Goal: Task Accomplishment & Management: Use online tool/utility

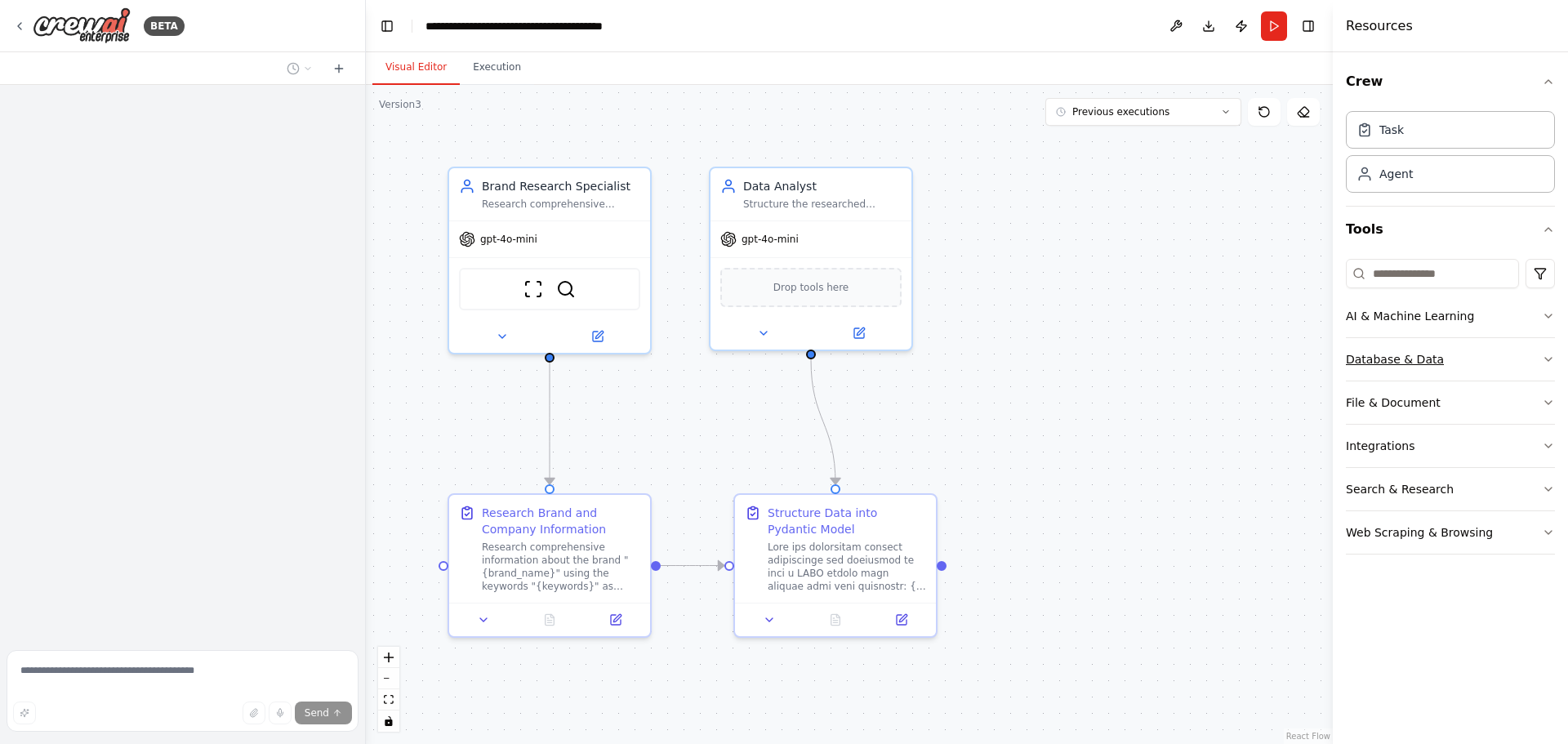
click at [1411, 365] on div "Database & Data" at bounding box center [1395, 359] width 98 height 16
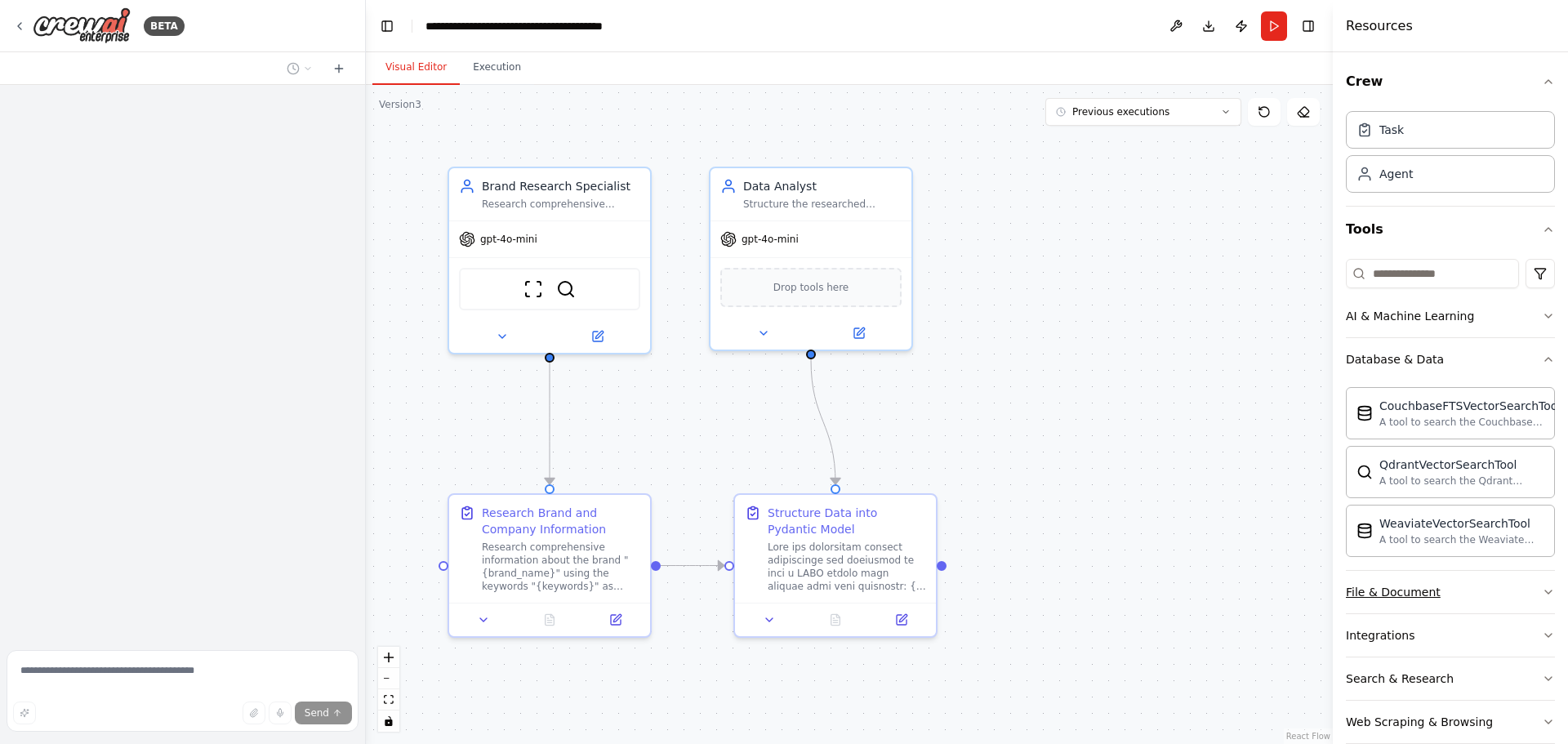
click at [1420, 592] on div "File & Document" at bounding box center [1393, 592] width 95 height 16
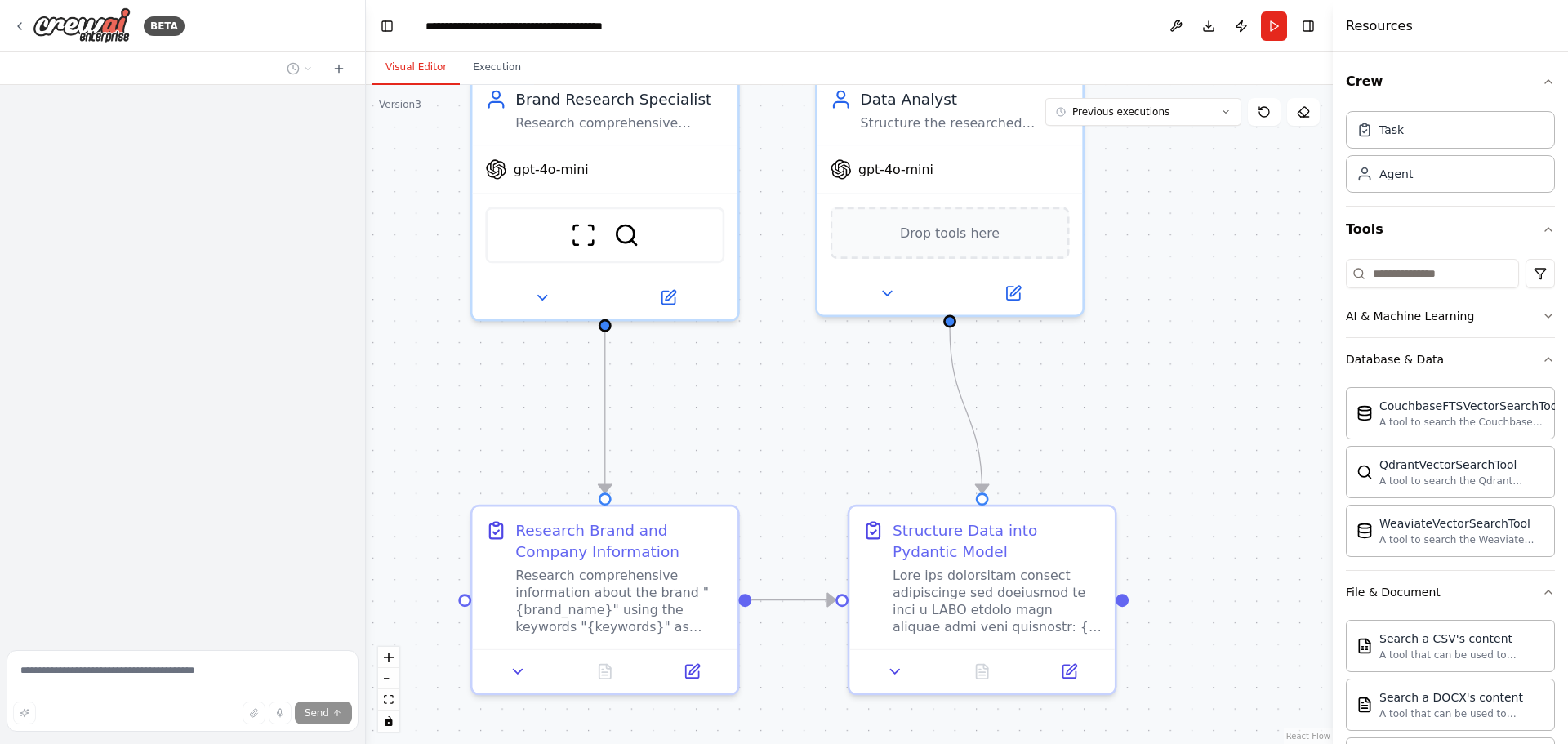
drag, startPoint x: 985, startPoint y: 497, endPoint x: 737, endPoint y: 403, distance: 265.2
click at [737, 403] on div ".deletable-edge-delete-btn { width: 20px; height: 20px; border: 0px solid #ffff…" at bounding box center [849, 414] width 967 height 659
click at [25, 27] on icon at bounding box center [19, 26] width 13 height 13
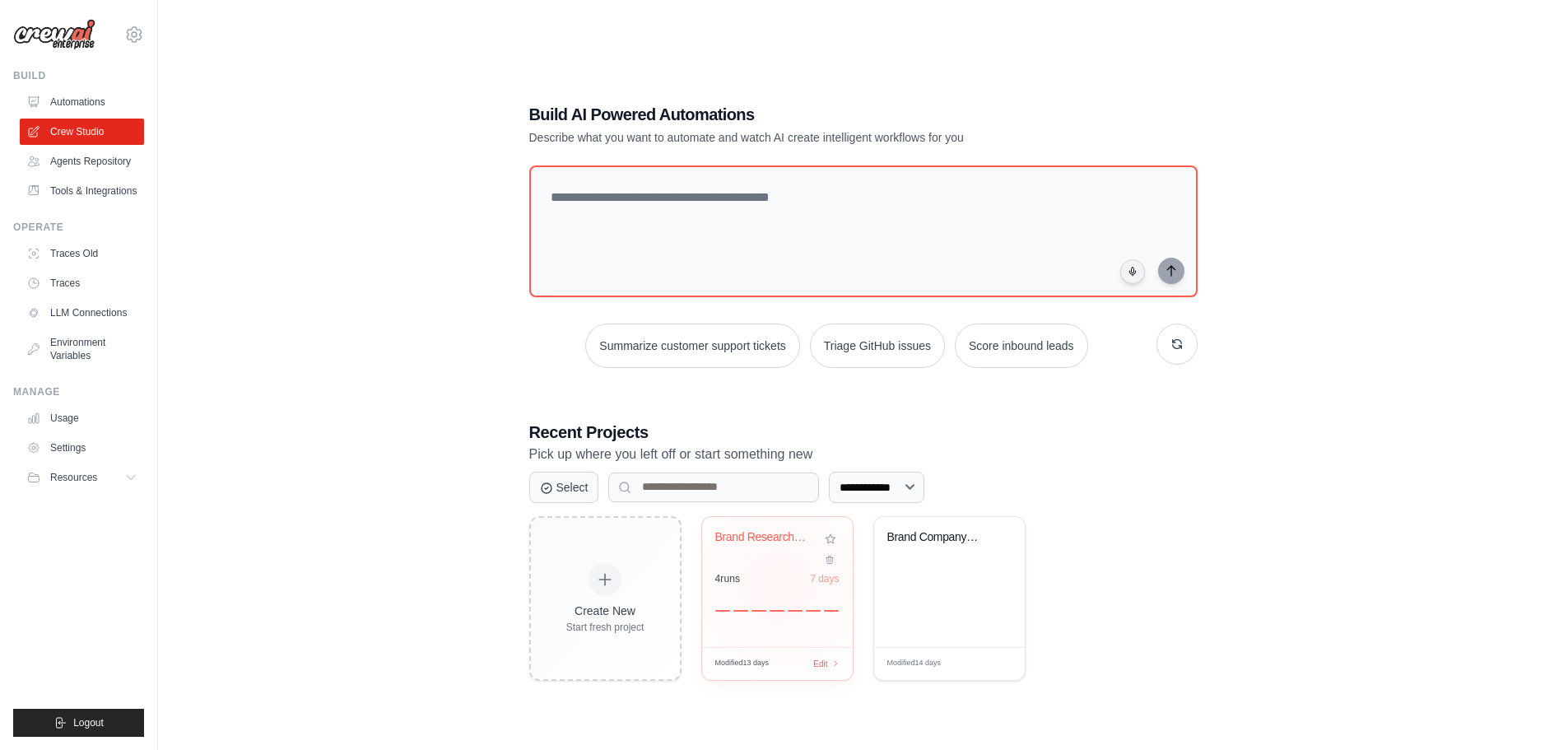
click at [778, 585] on div "4 run s 7 days" at bounding box center [777, 591] width 125 height 39
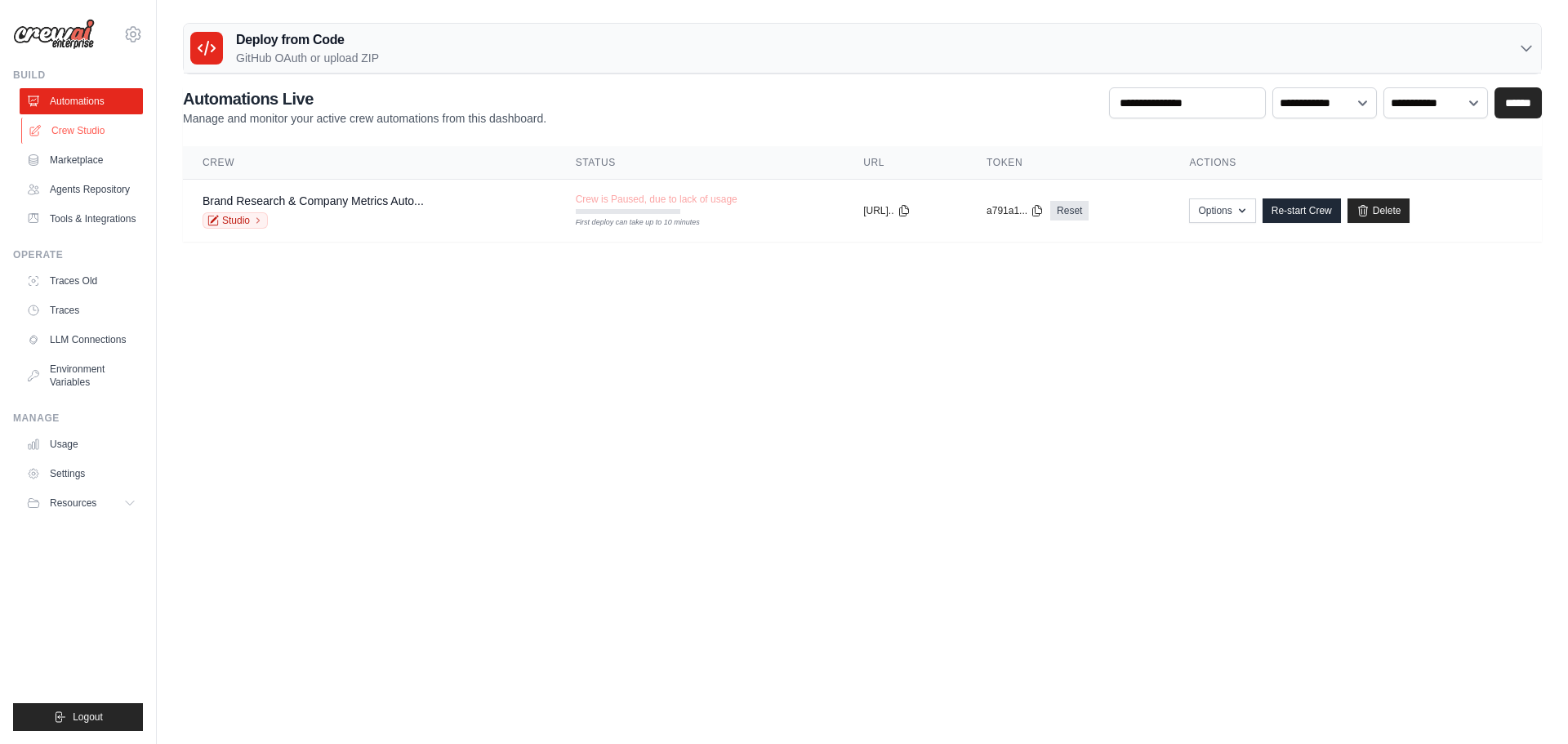
click at [71, 133] on link "Crew Studio" at bounding box center [83, 131] width 124 height 27
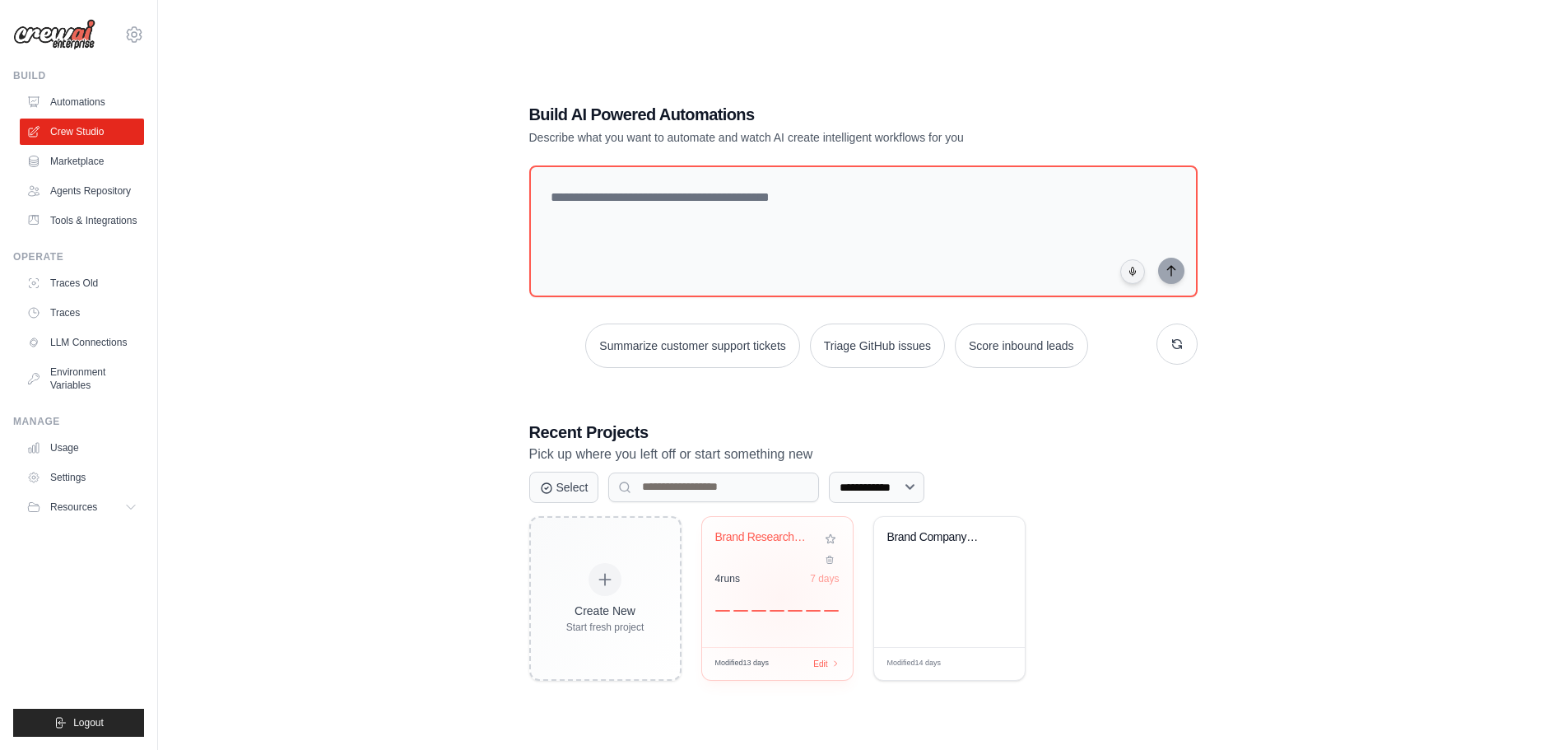
click at [779, 599] on div at bounding box center [777, 602] width 125 height 20
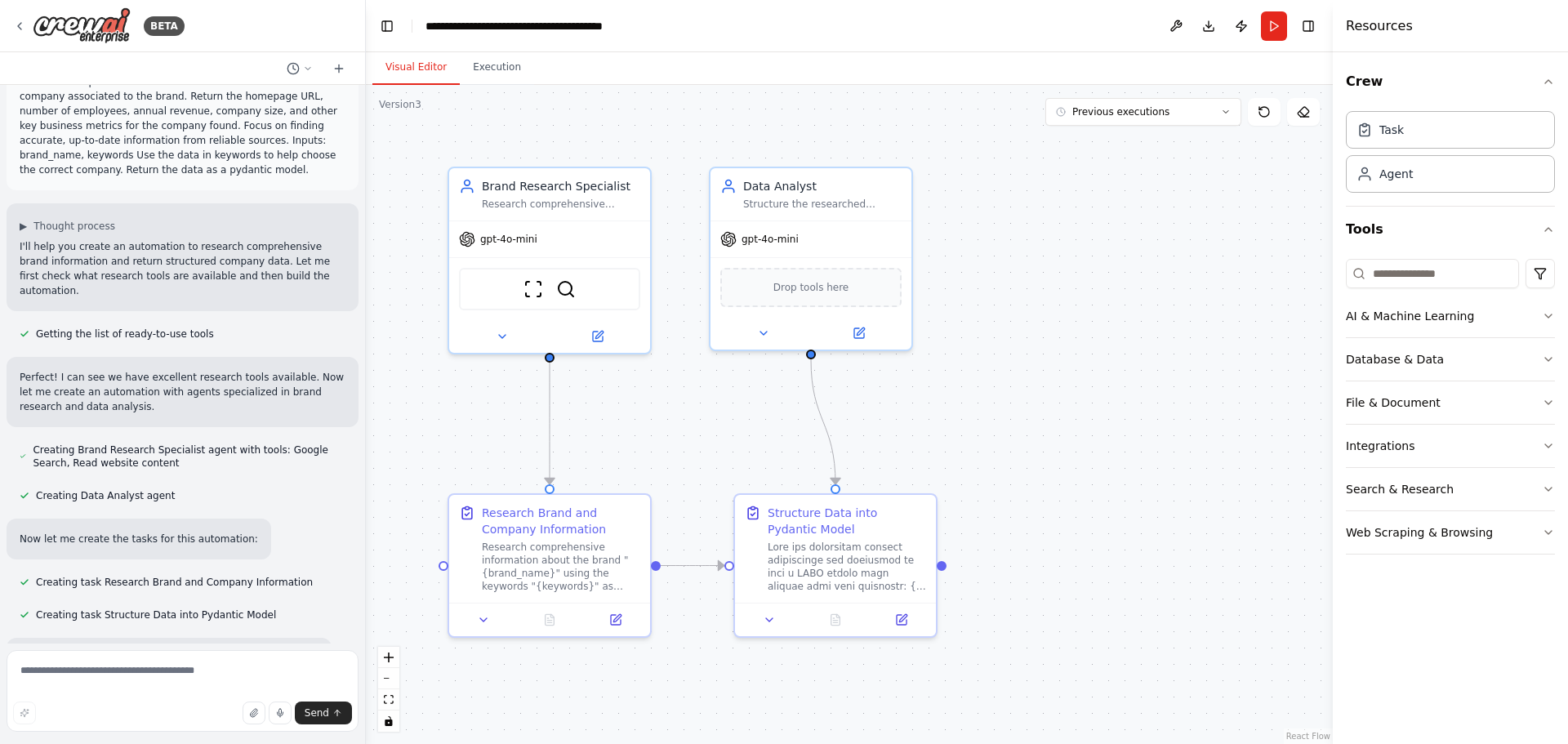
scroll to position [81, 0]
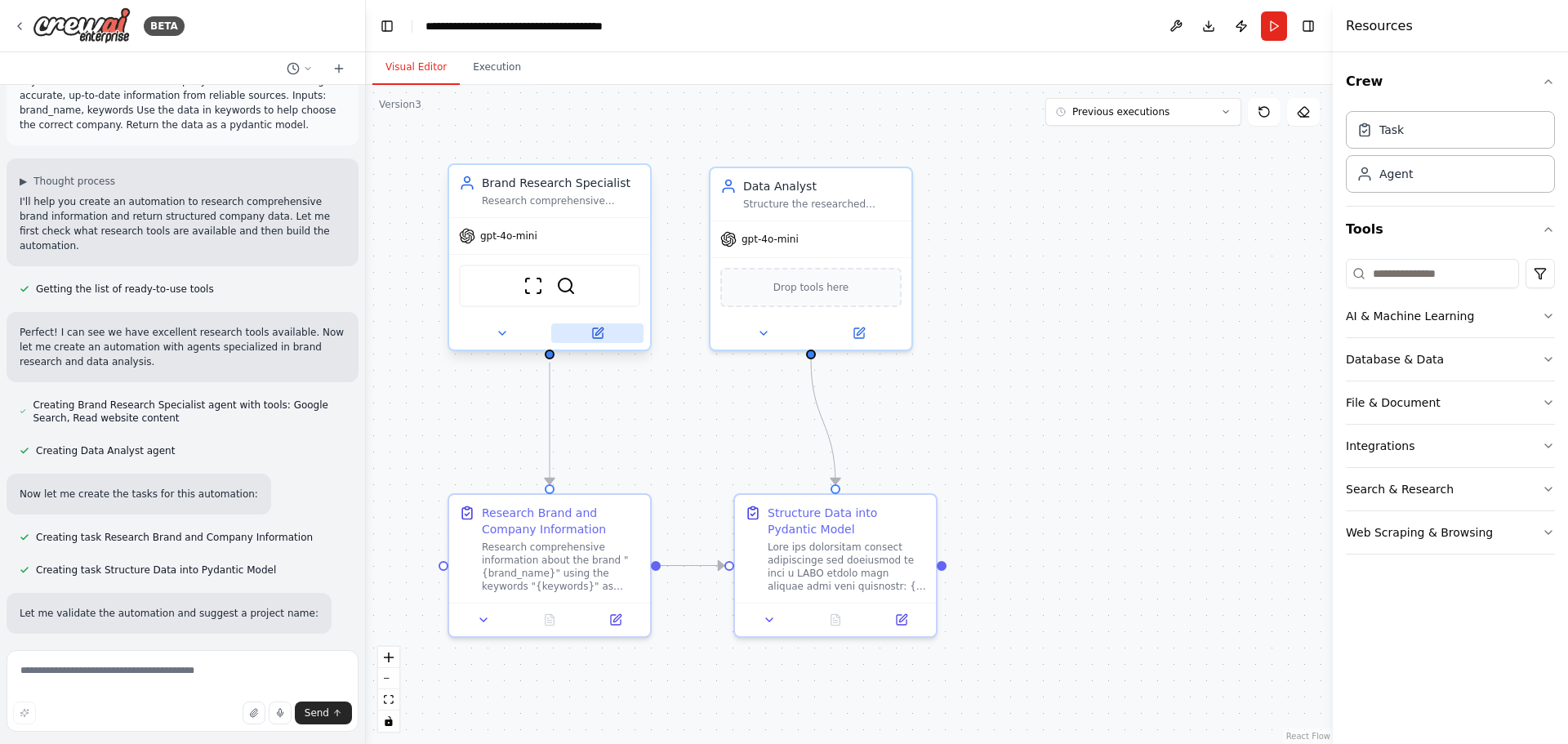
click at [598, 336] on icon at bounding box center [598, 333] width 10 height 10
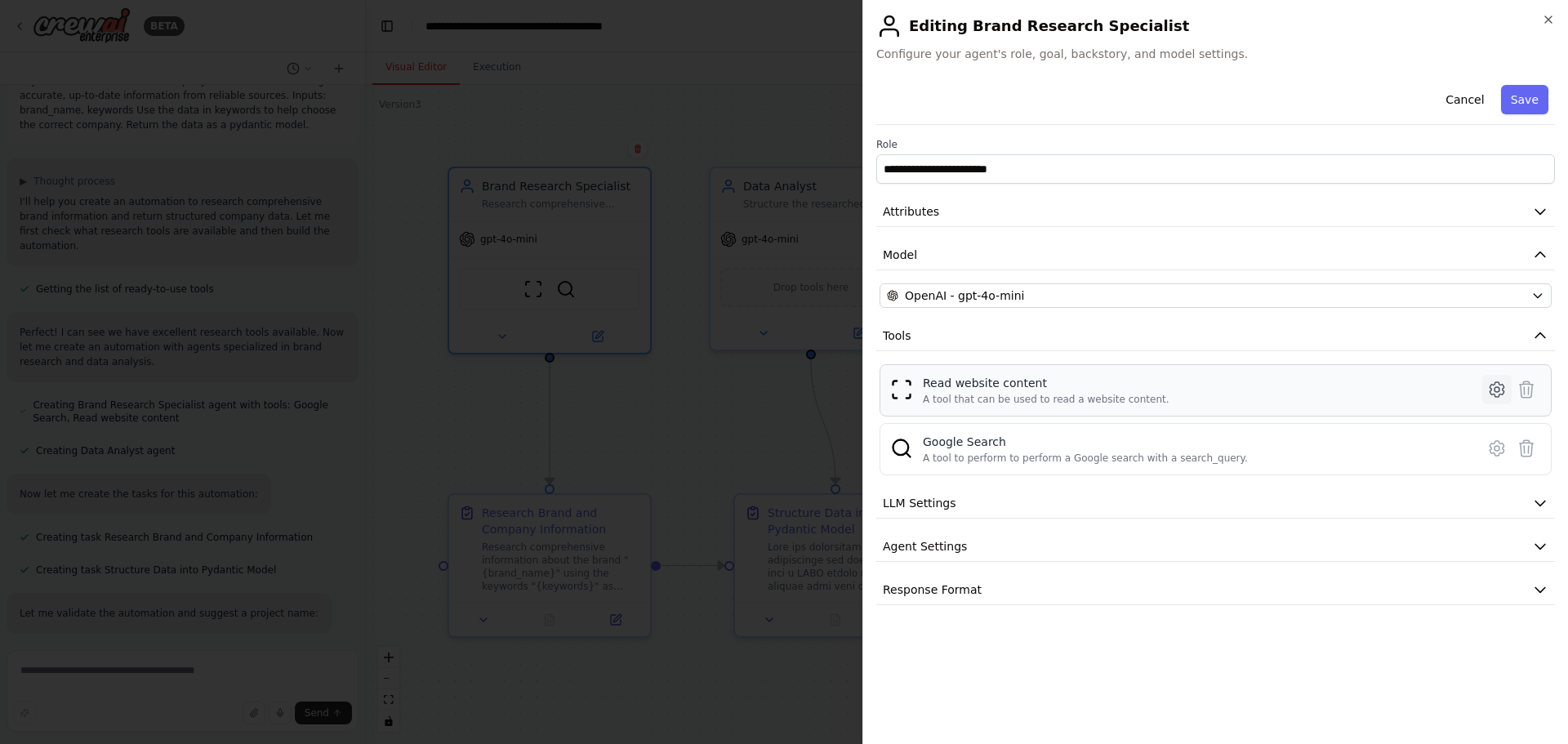
click at [1494, 389] on icon at bounding box center [1497, 390] width 19 height 19
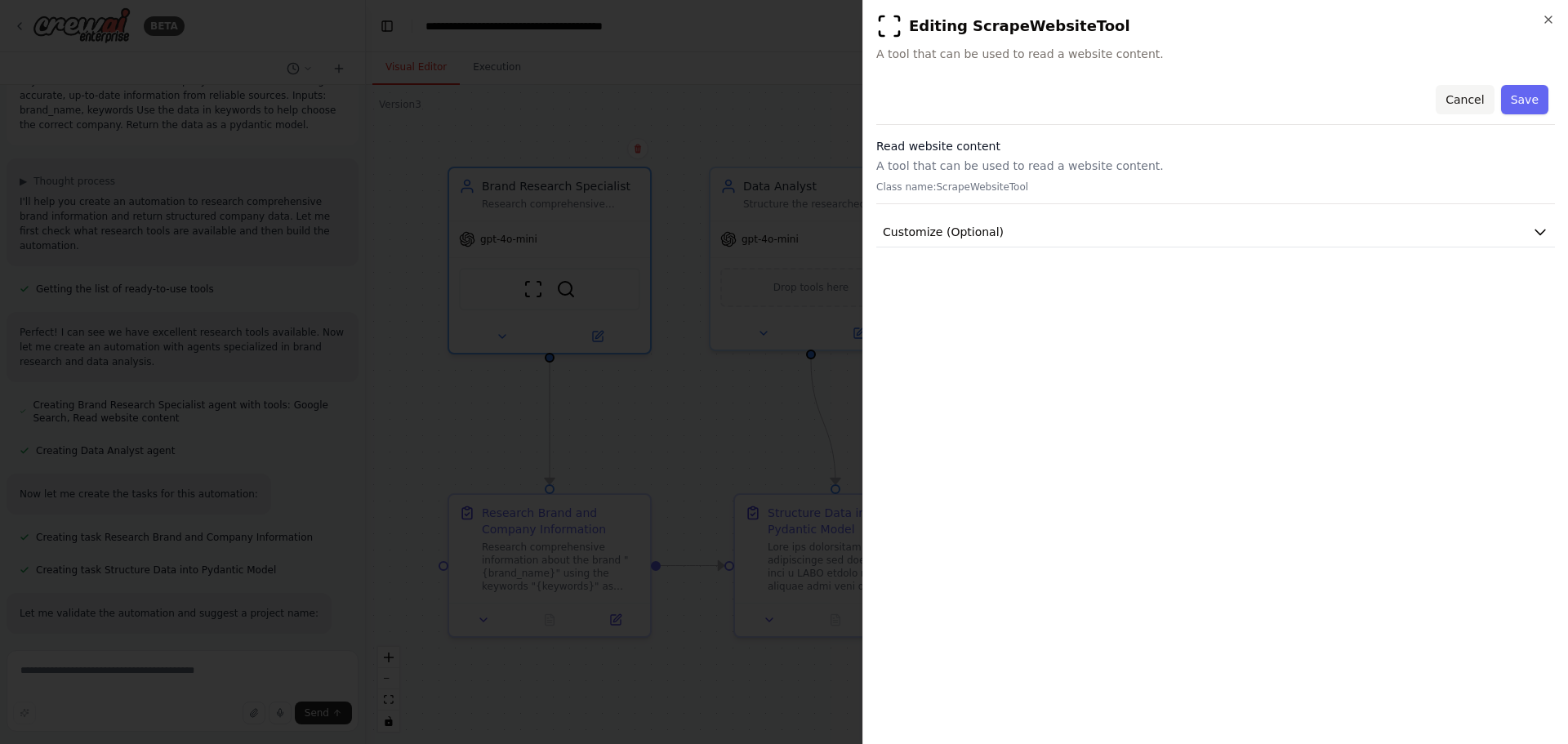
click at [1467, 95] on button "Cancel" at bounding box center [1465, 99] width 58 height 29
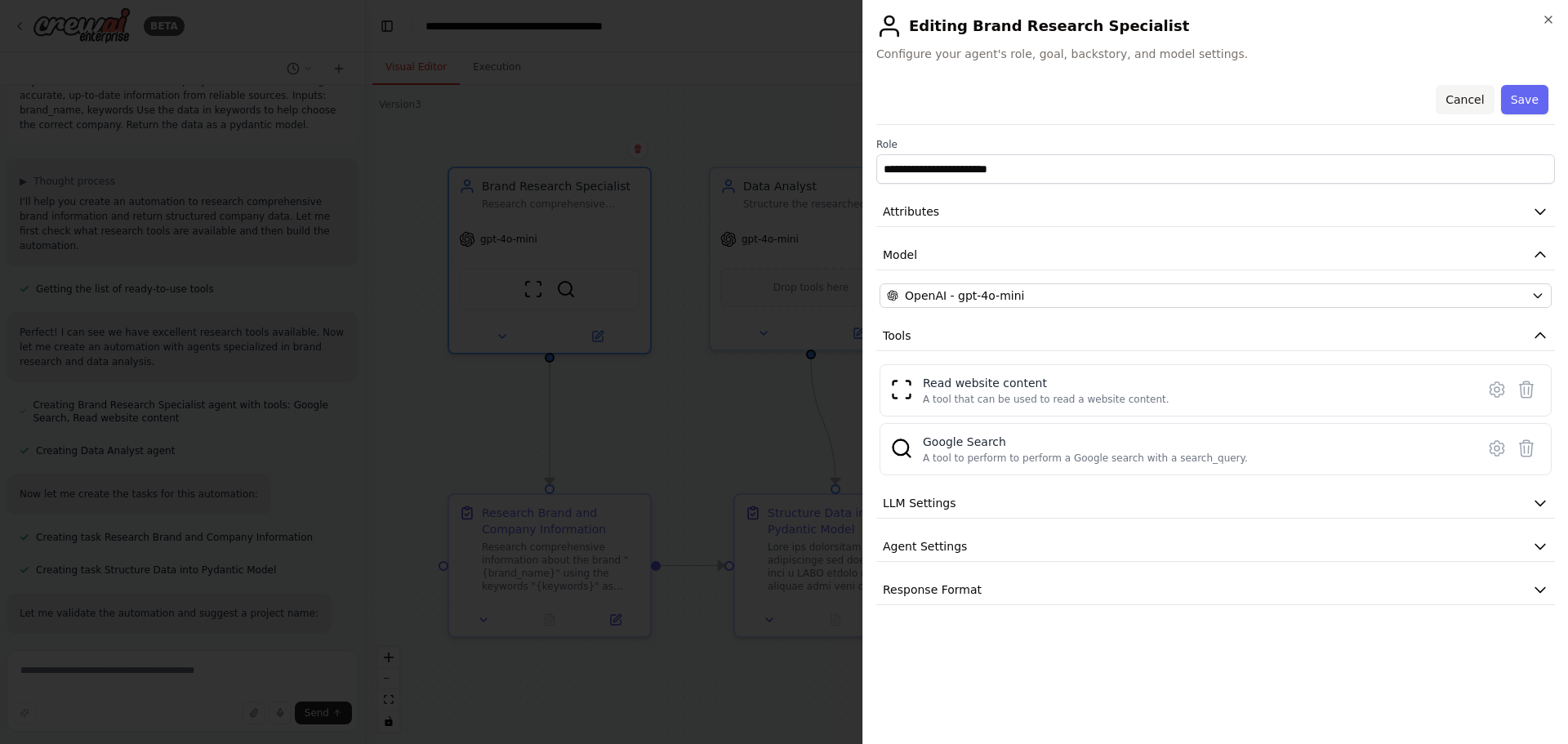
click at [1480, 98] on button "Cancel" at bounding box center [1465, 99] width 58 height 29
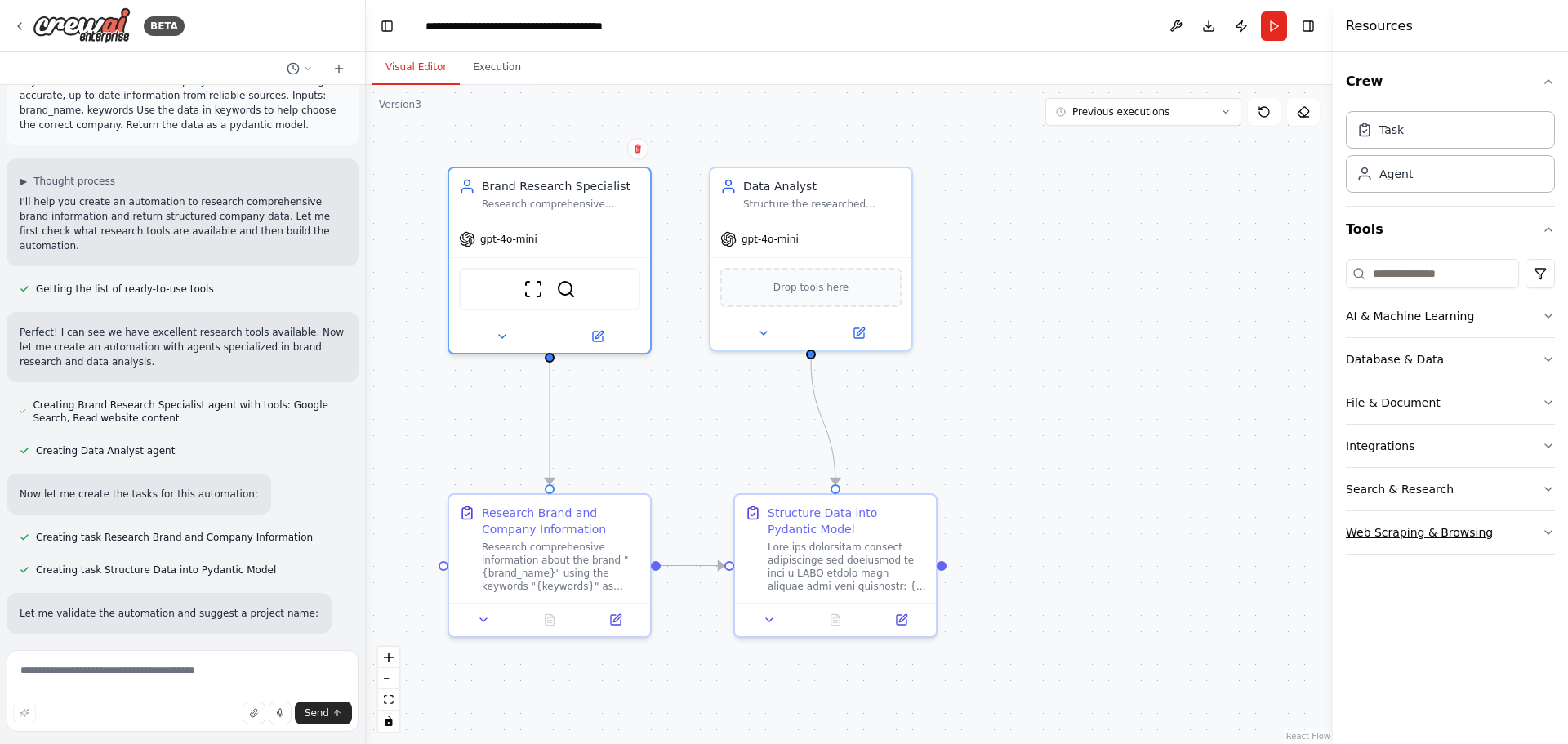
click at [1394, 519] on button "Web Scraping & Browsing" at bounding box center [1450, 533] width 209 height 42
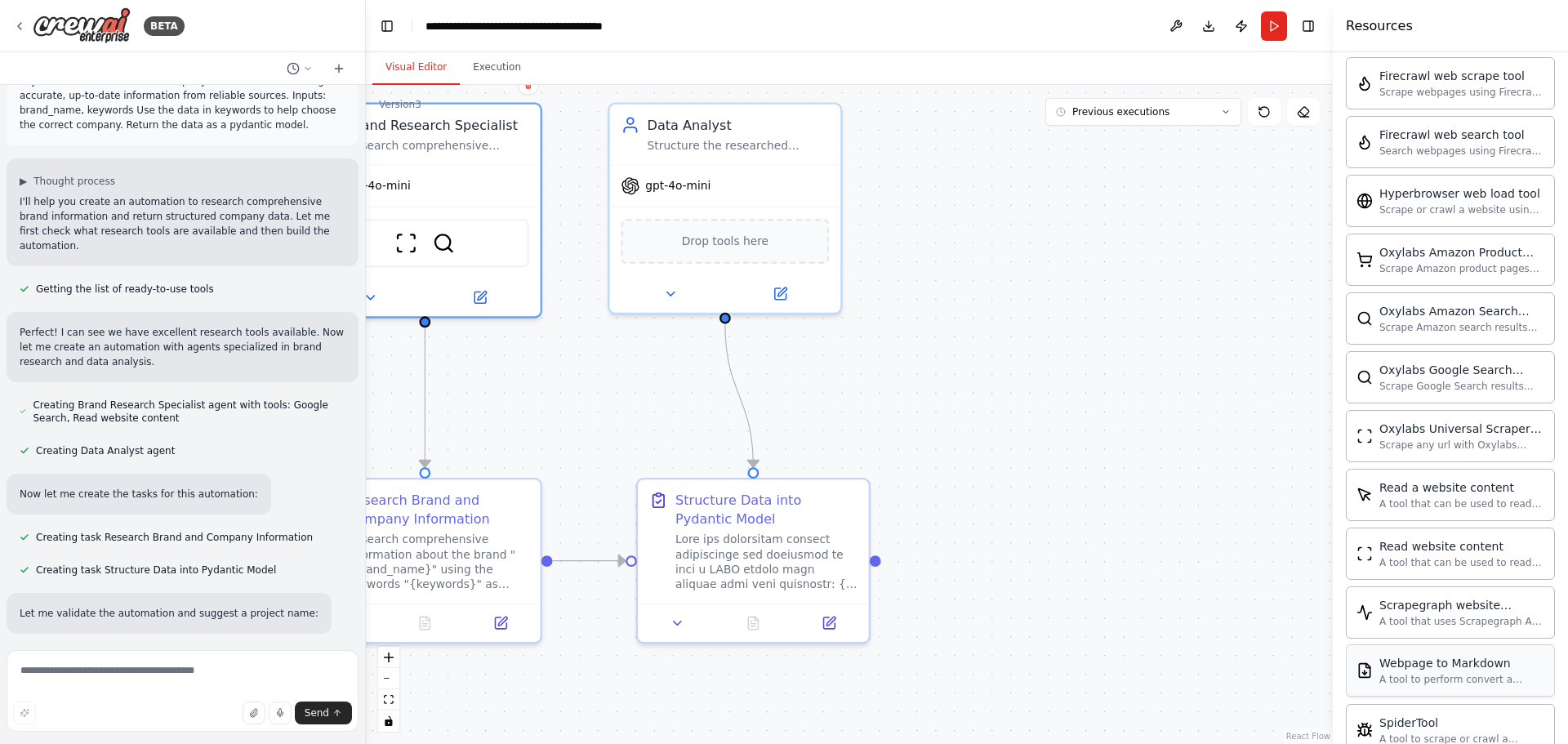
scroll to position [653, 0]
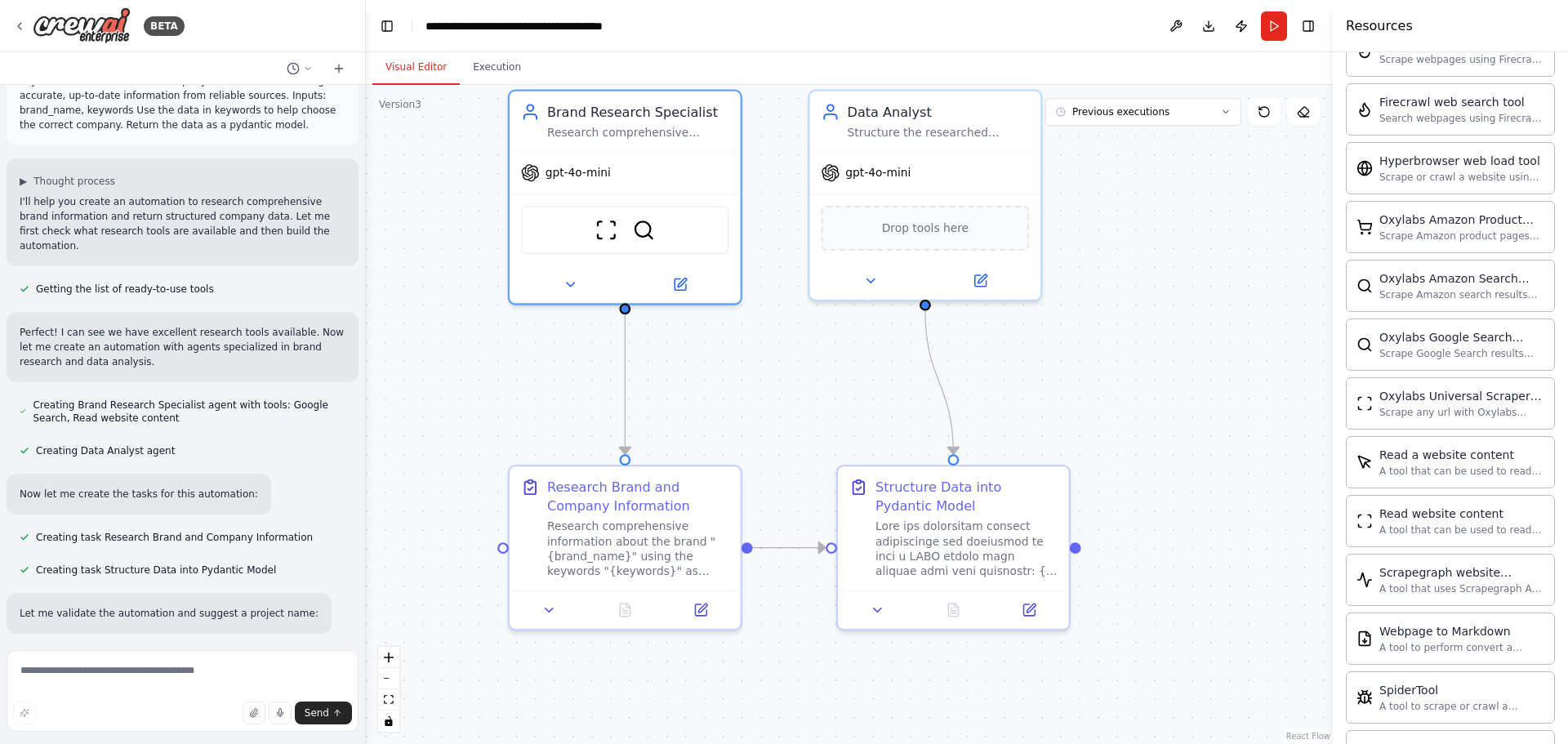
drag, startPoint x: 999, startPoint y: 368, endPoint x: 1196, endPoint y: 358, distance: 197.3
click at [1196, 358] on div ".deletable-edge-delete-btn { width: 20px; height: 20px; border: 0px solid #ffff…" at bounding box center [849, 414] width 967 height 659
click at [1032, 609] on icon at bounding box center [1029, 605] width 11 height 11
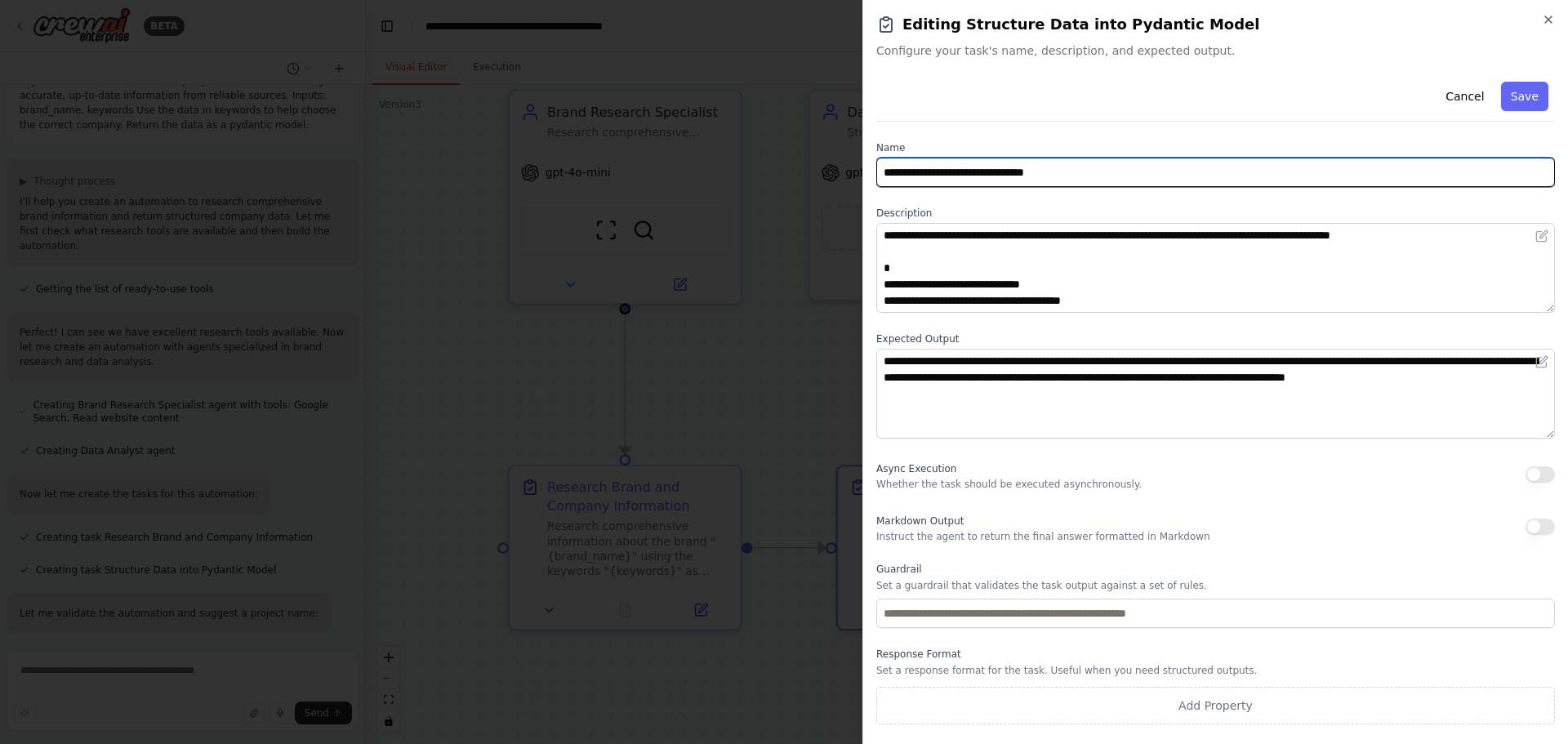
click at [1062, 172] on input "**********" at bounding box center [1216, 171] width 679 height 29
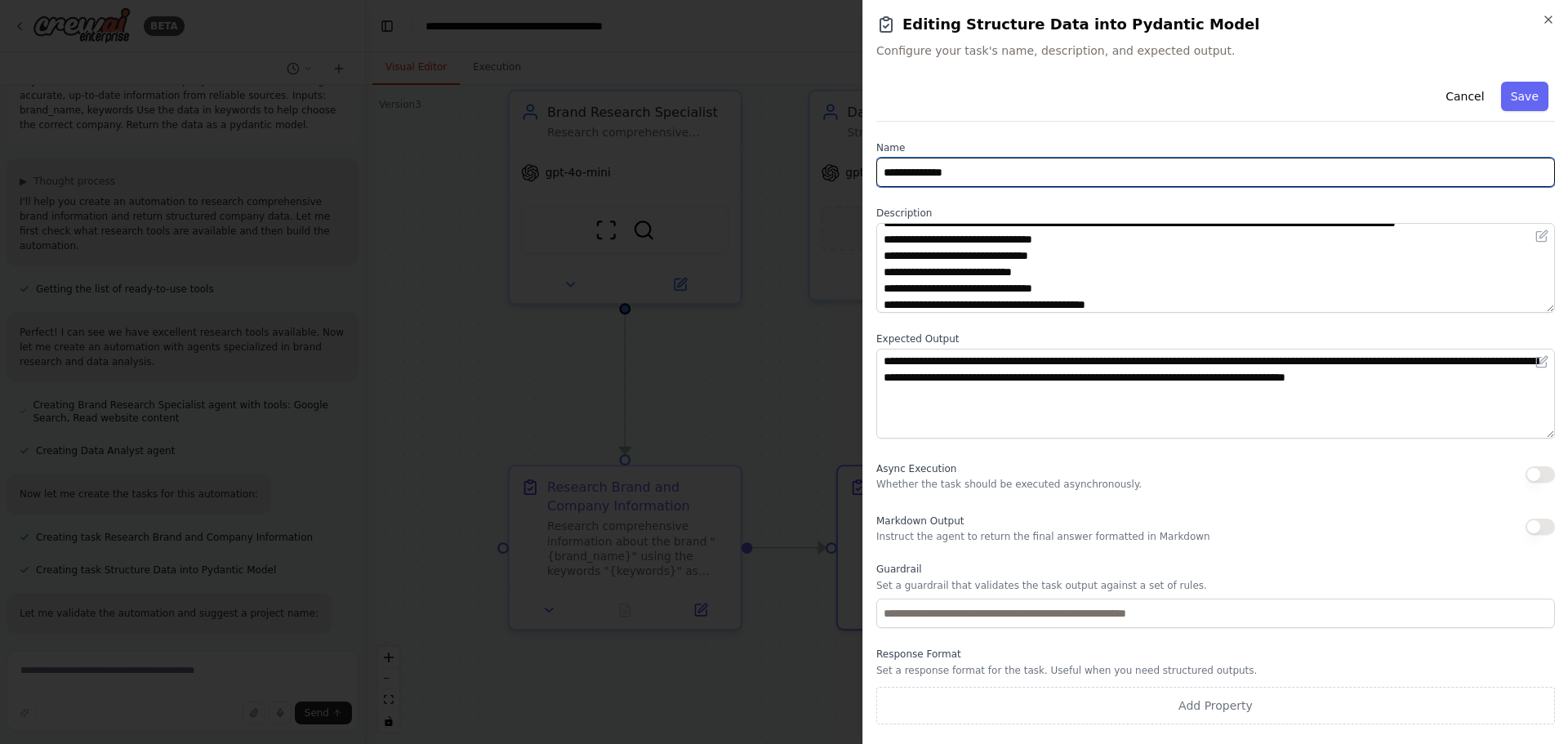
scroll to position [163, 0]
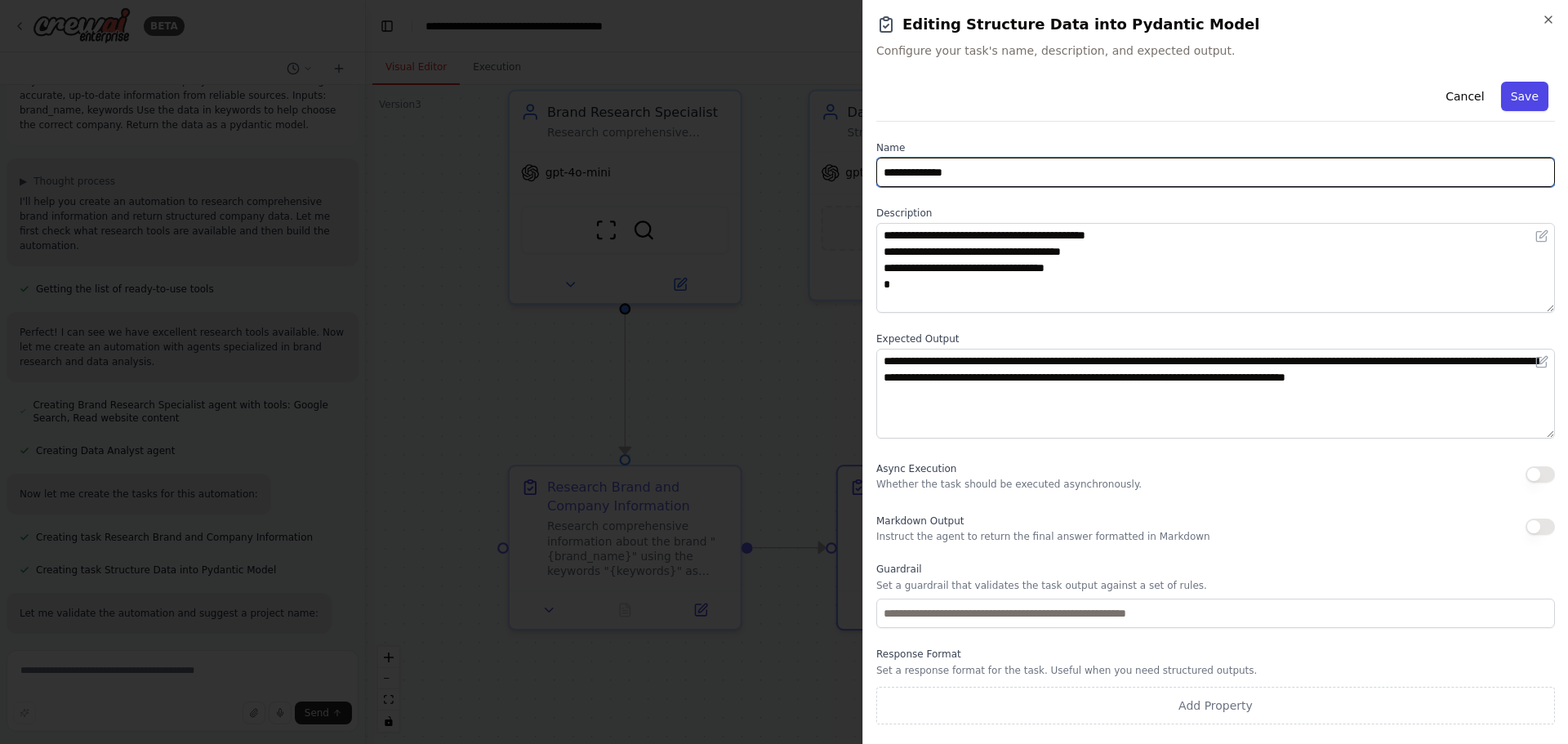
type input "**********"
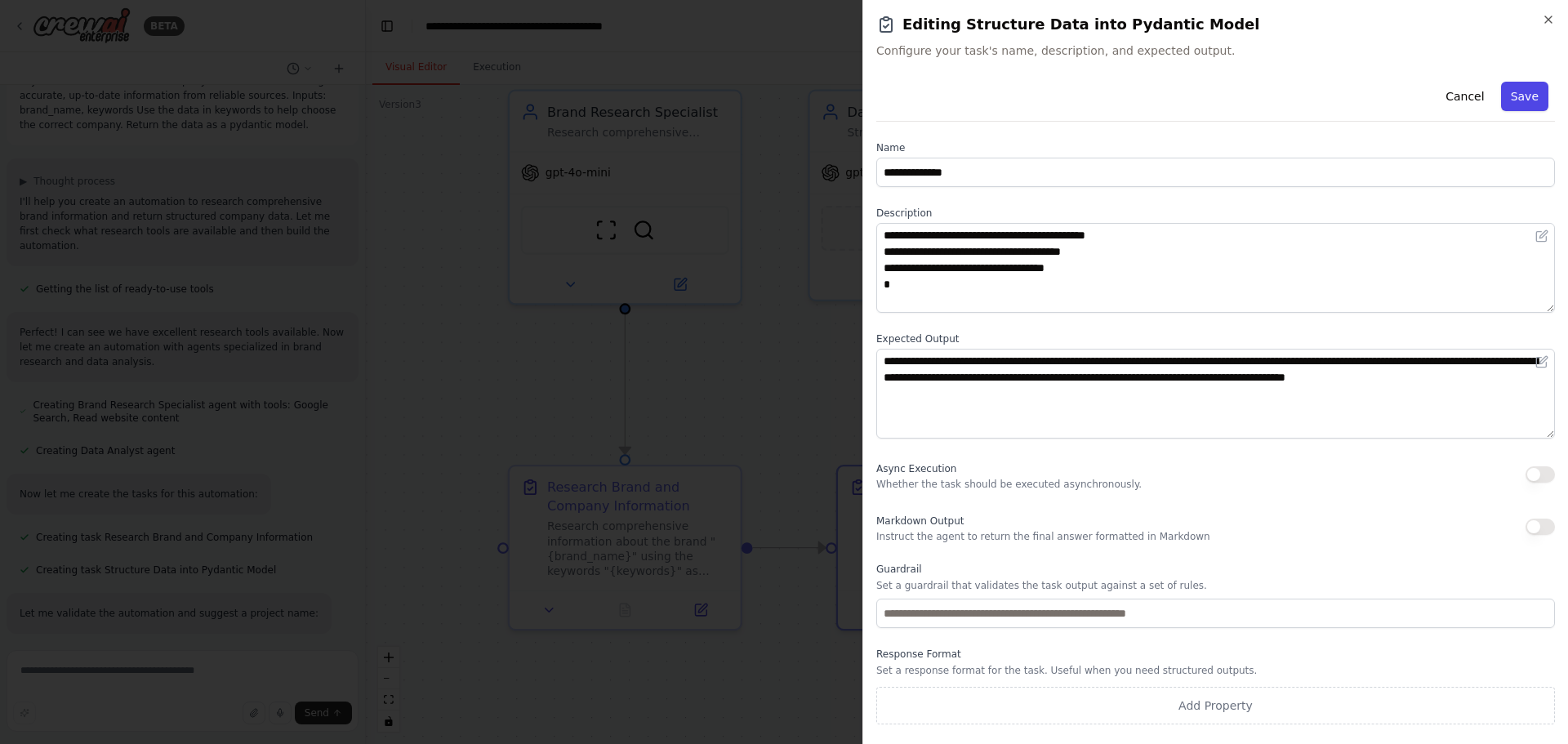
click at [1530, 83] on button "Save" at bounding box center [1526, 95] width 48 height 29
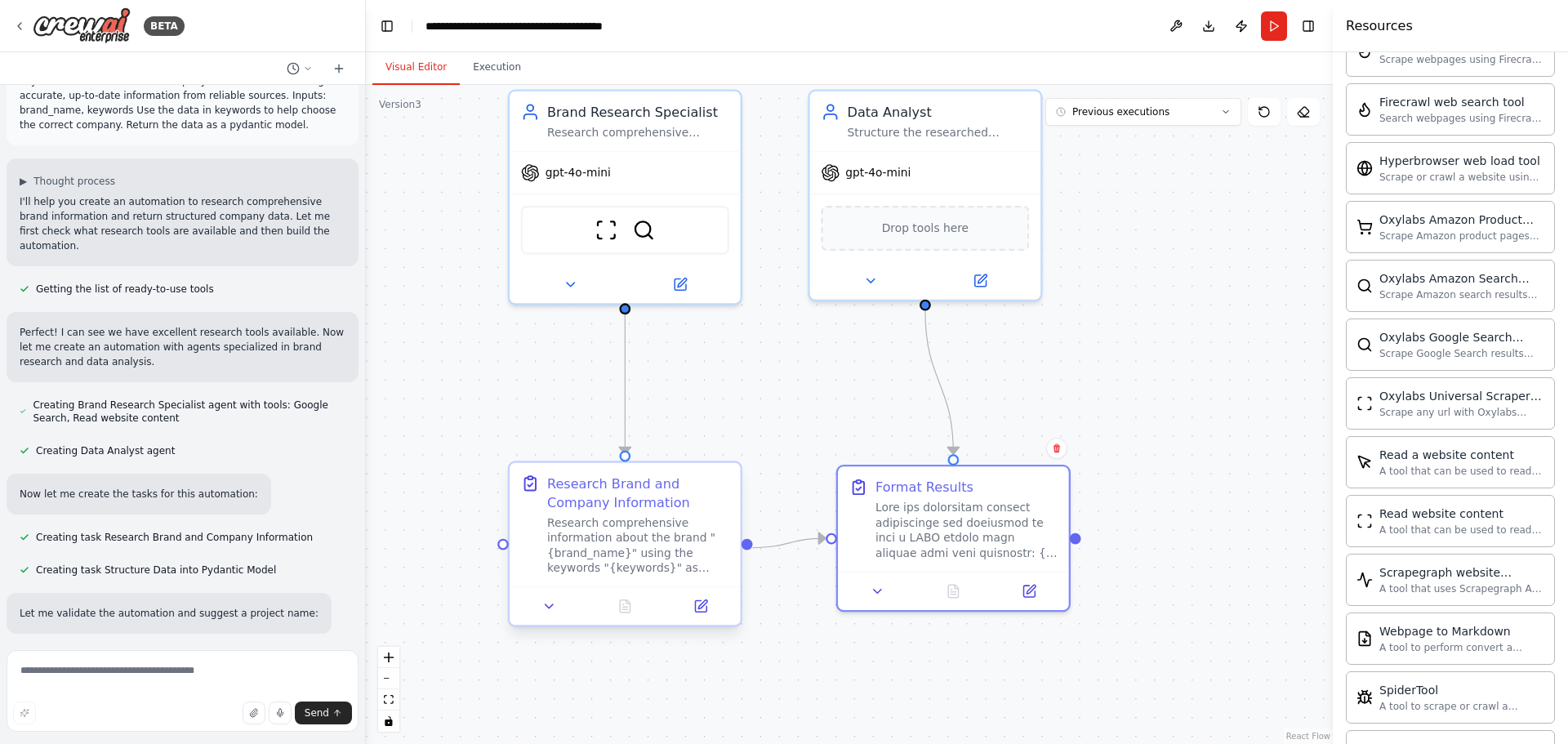
click at [652, 515] on div "Research comprehensive information about the brand "{brand_name}" using the key…" at bounding box center [638, 545] width 182 height 60
click at [702, 603] on icon at bounding box center [703, 604] width 9 height 9
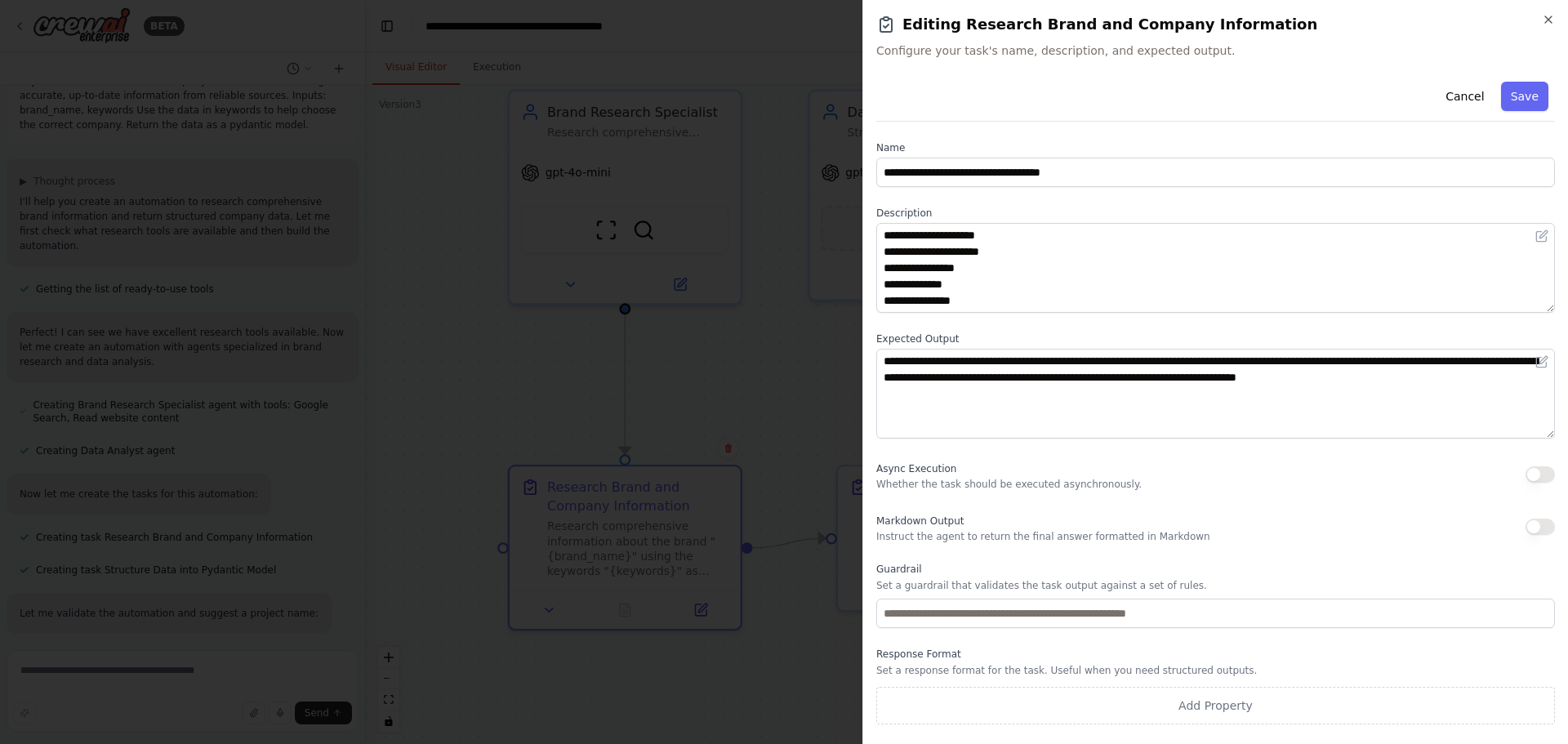
scroll to position [131, 0]
click at [1548, 19] on icon "button" at bounding box center [1549, 19] width 13 height 13
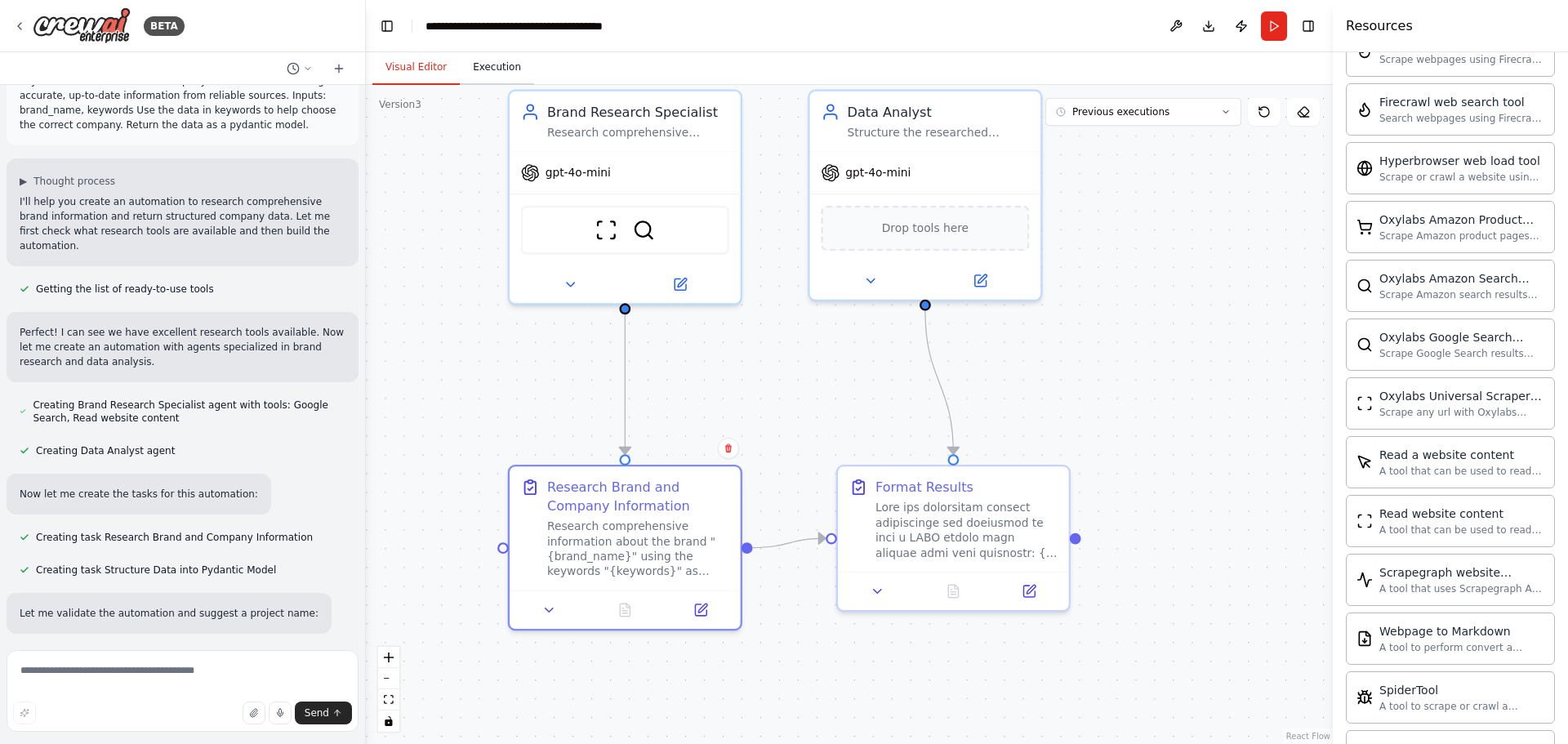
click at [501, 65] on button "Execution" at bounding box center [497, 67] width 74 height 34
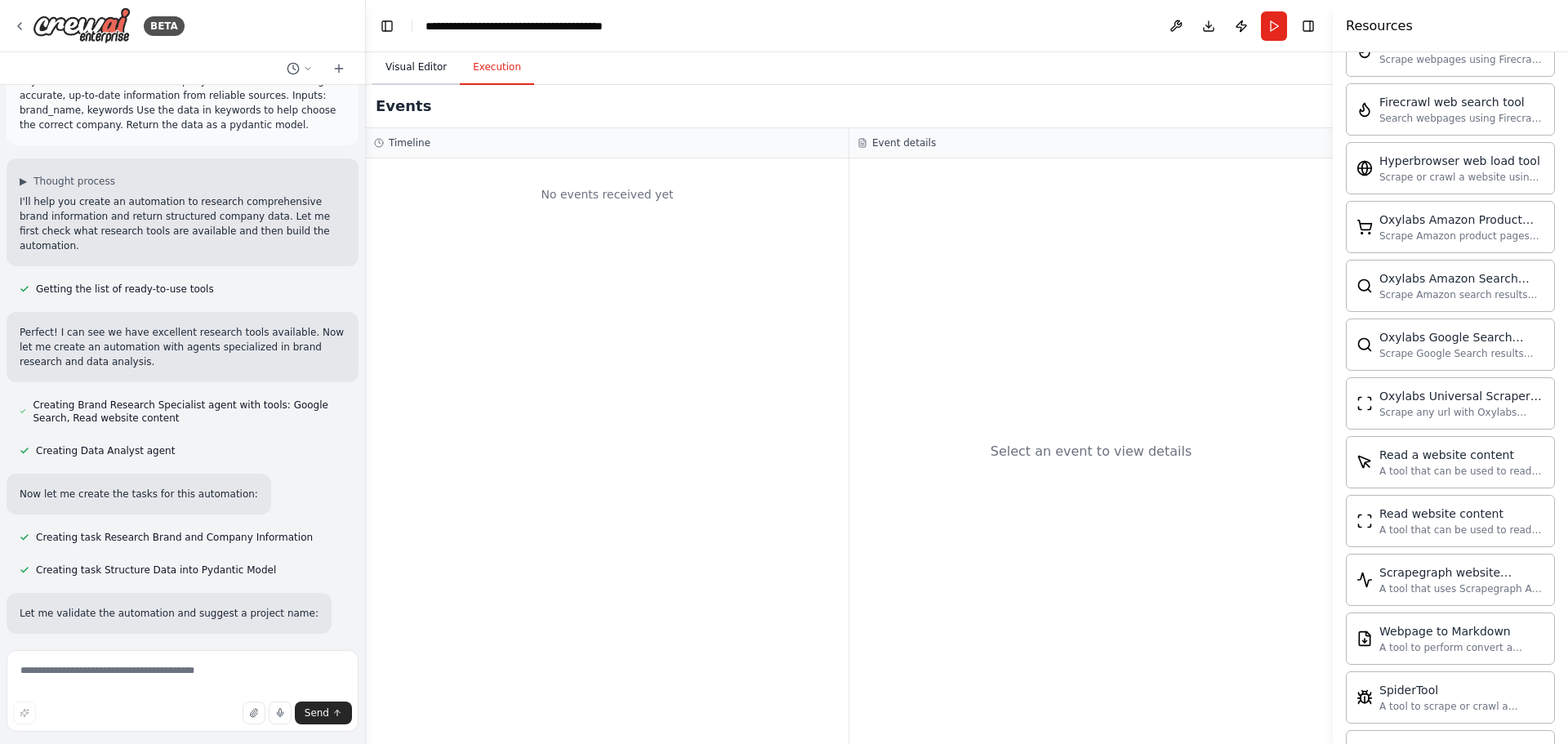
click at [413, 66] on button "Visual Editor" at bounding box center [415, 67] width 88 height 34
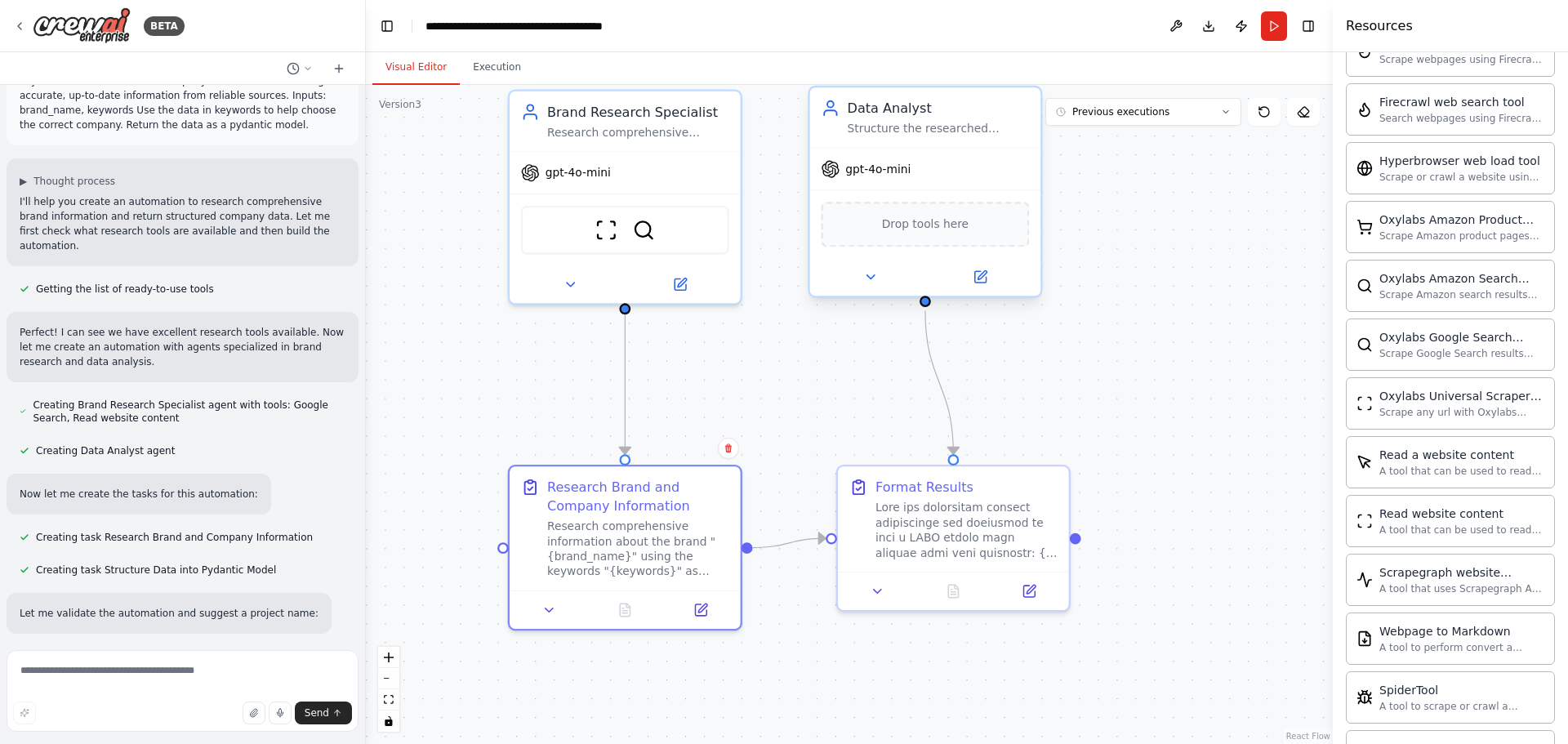
click at [964, 202] on div "Drop tools here" at bounding box center [925, 224] width 209 height 45
click at [985, 275] on icon at bounding box center [982, 276] width 9 height 9
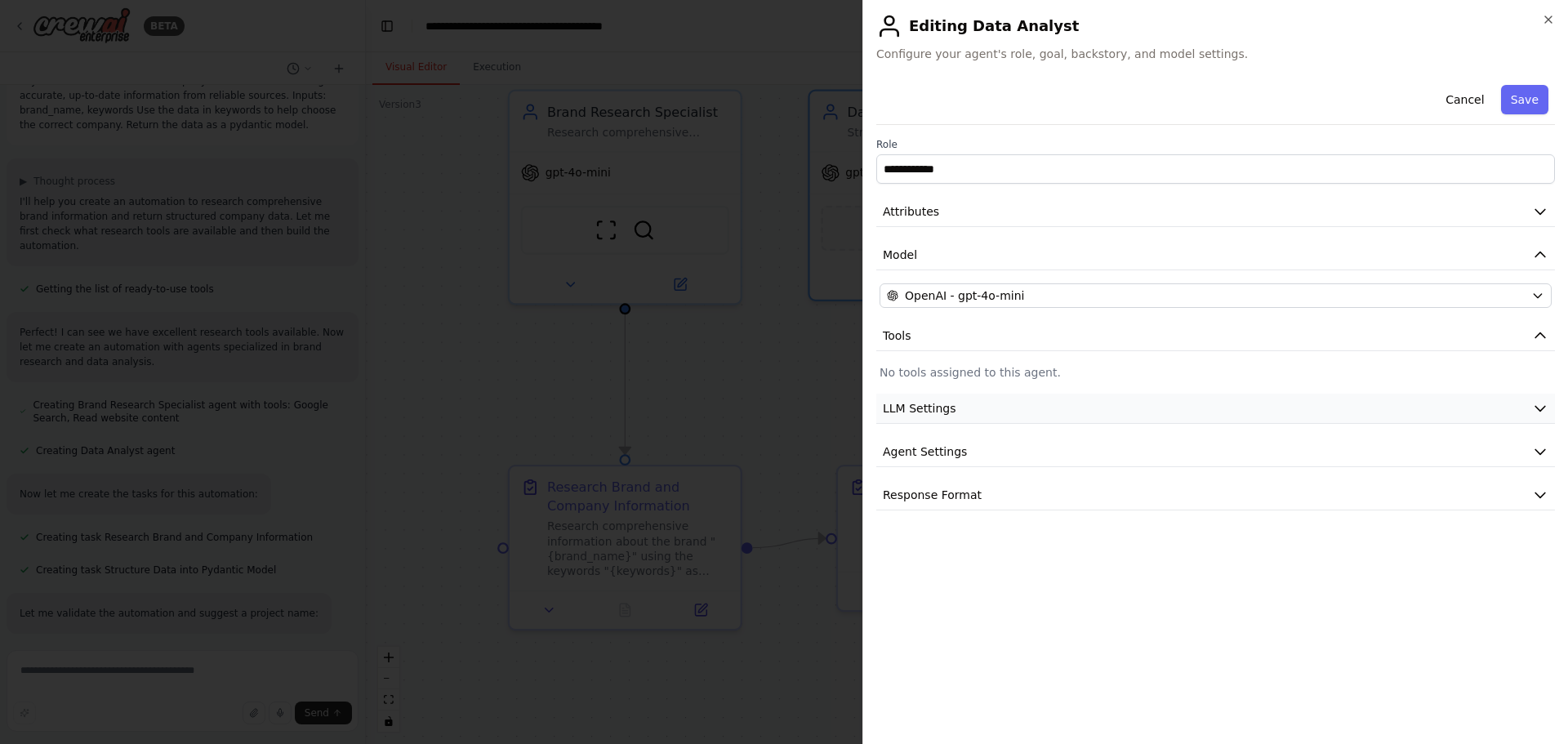
click at [970, 412] on button "LLM Settings" at bounding box center [1216, 408] width 679 height 30
click at [971, 410] on button "LLM Settings" at bounding box center [1216, 408] width 679 height 30
click at [969, 453] on button "Agent Settings" at bounding box center [1216, 452] width 679 height 30
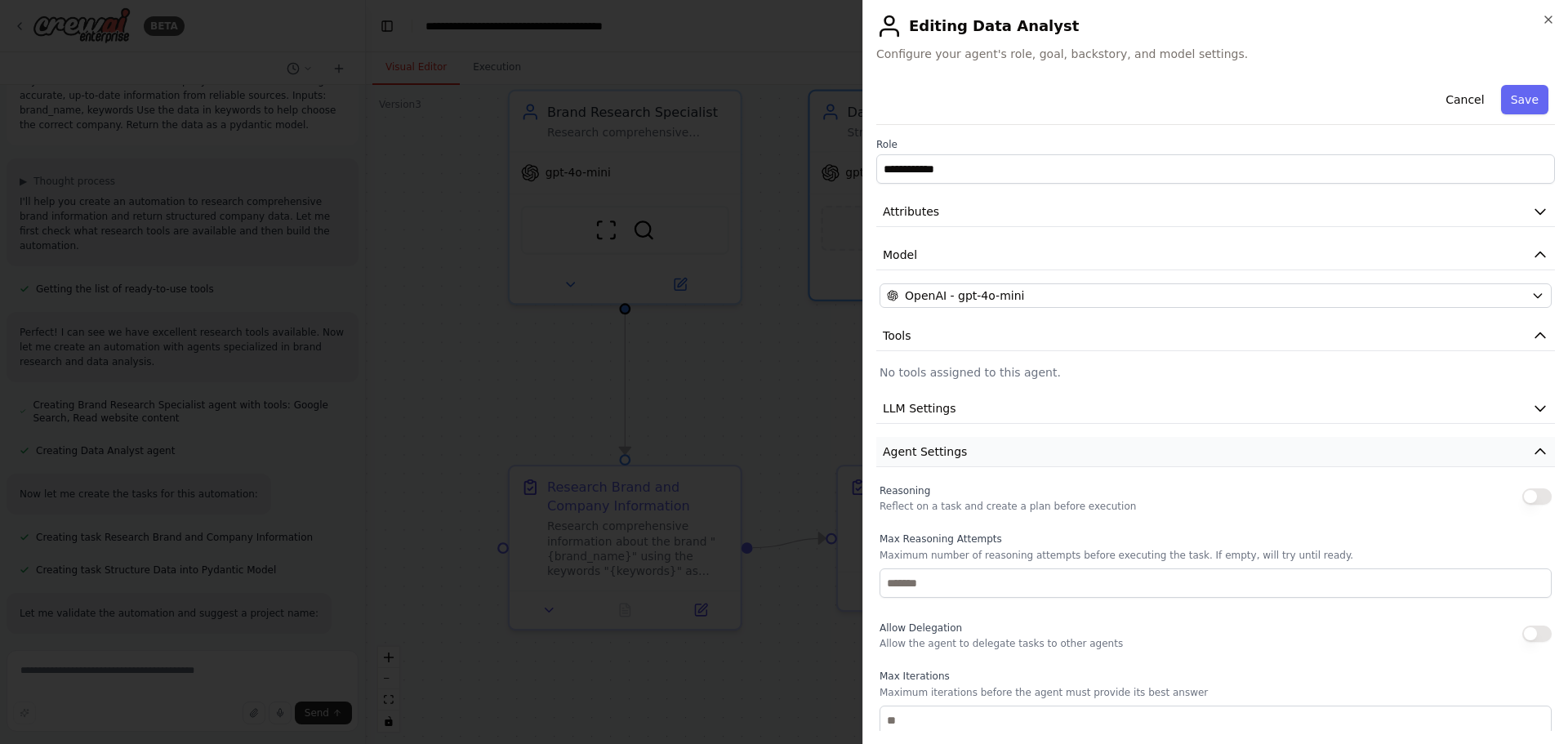
click at [969, 453] on button "Agent Settings" at bounding box center [1216, 452] width 679 height 30
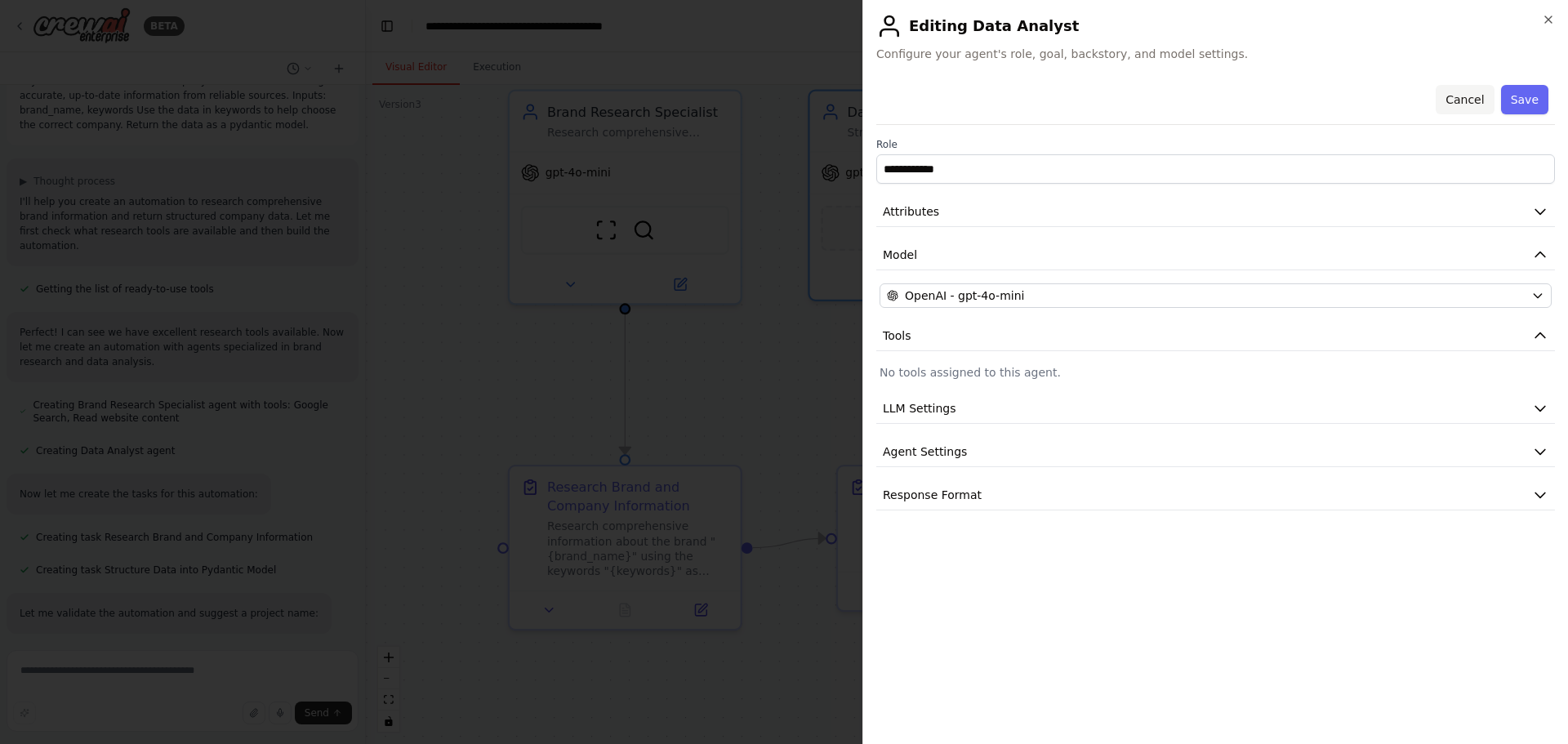
click at [1472, 96] on button "Cancel" at bounding box center [1465, 99] width 58 height 29
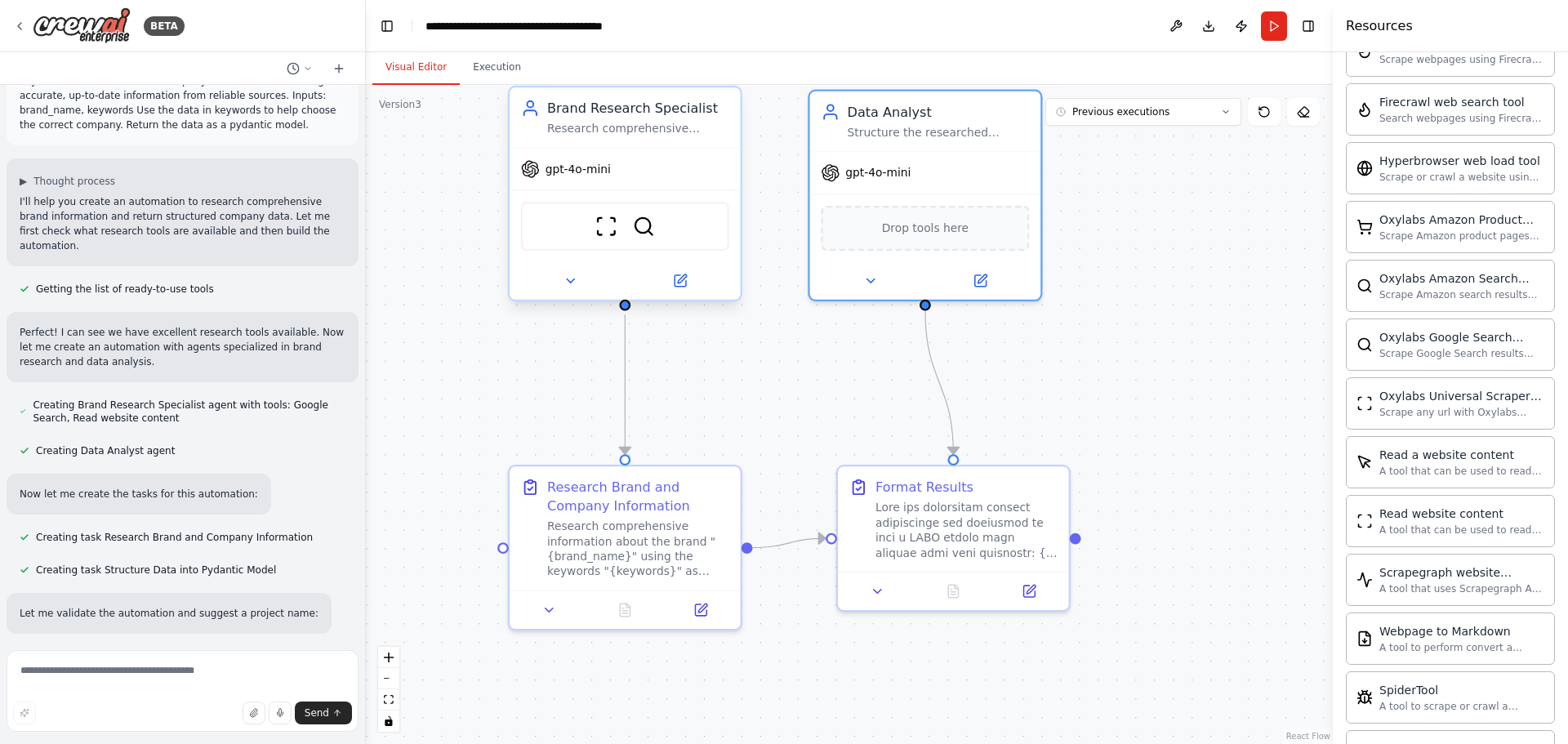
click at [646, 167] on div "gpt-4o-mini" at bounding box center [626, 169] width 232 height 42
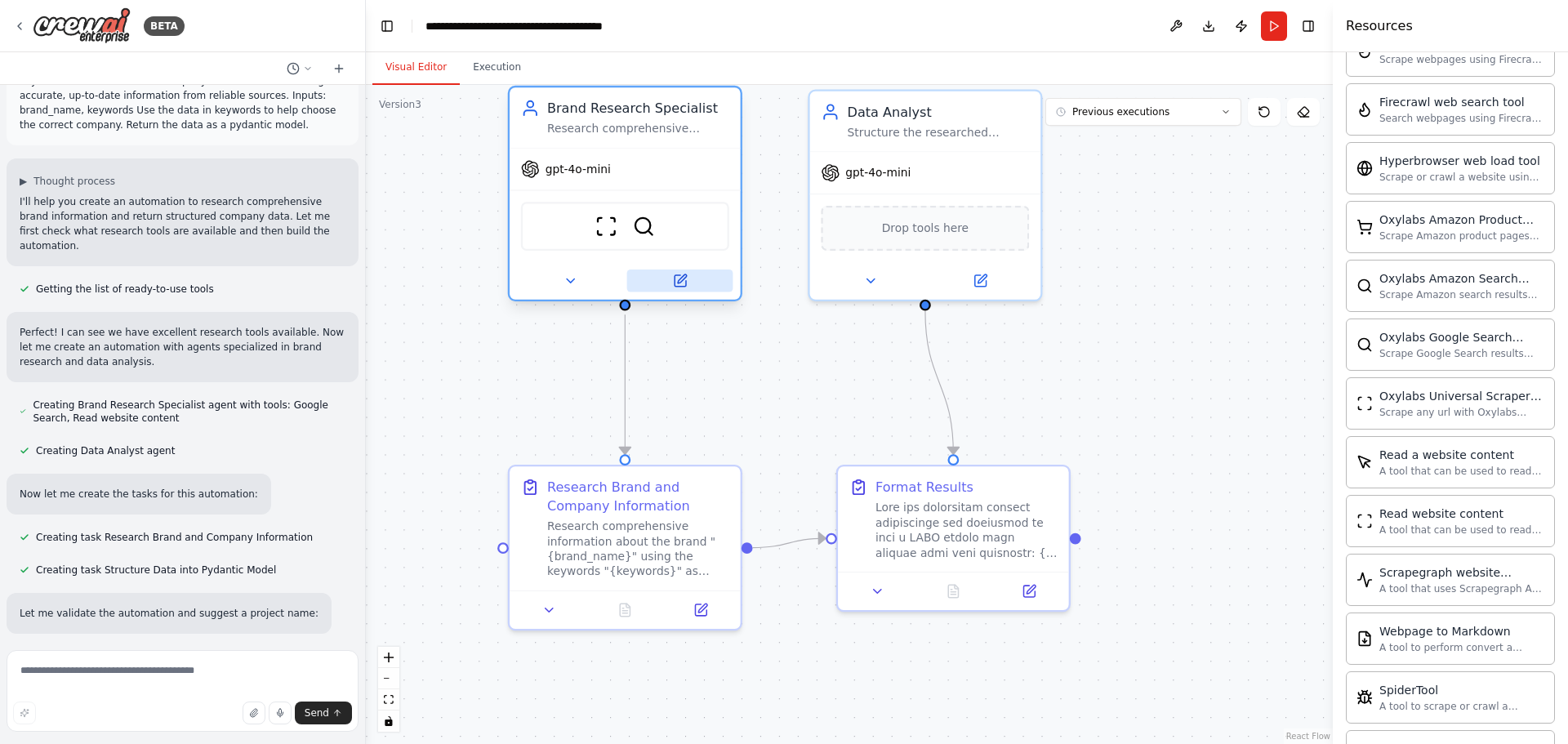
click at [684, 288] on button at bounding box center [681, 281] width 106 height 23
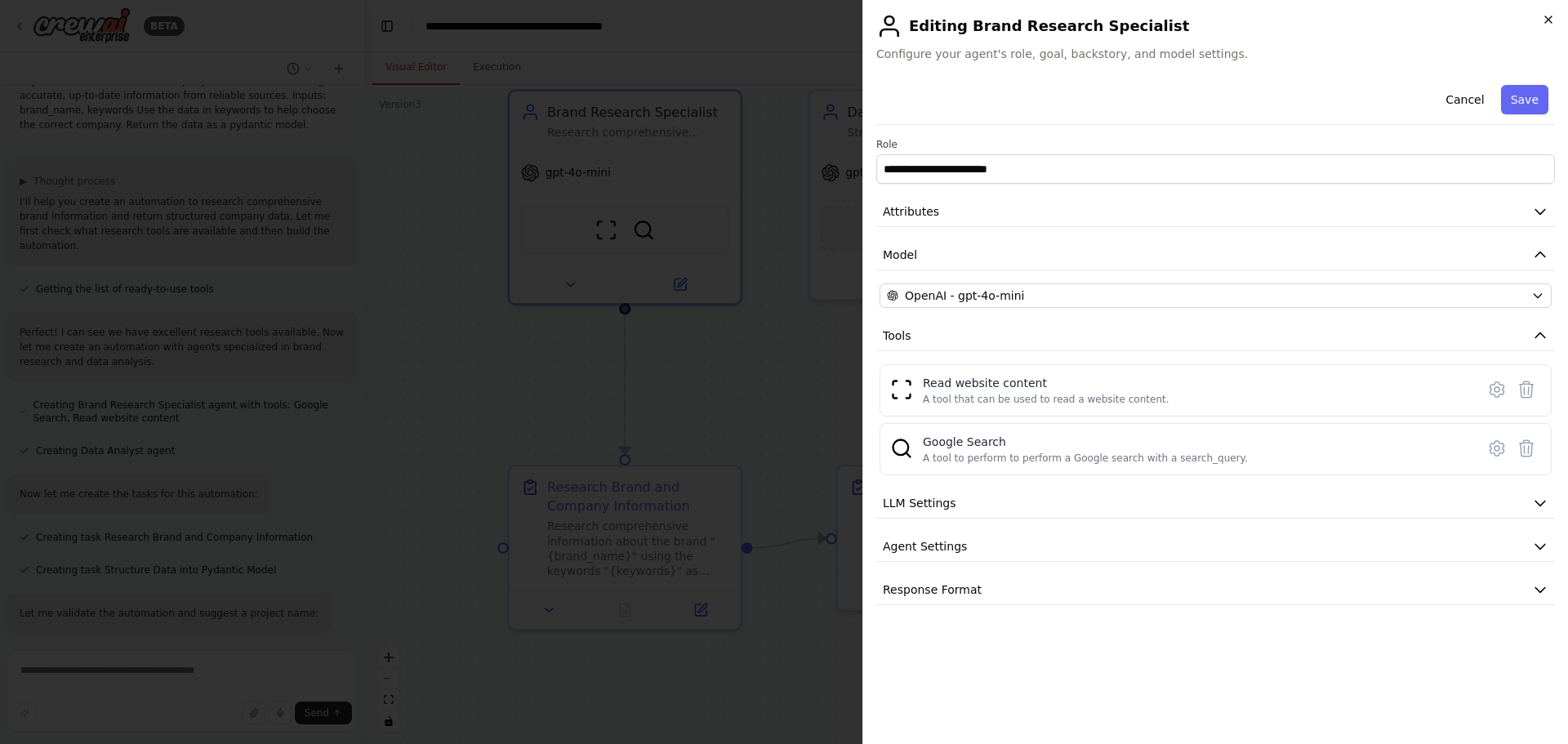
click at [1549, 20] on icon "button" at bounding box center [1549, 19] width 6 height 6
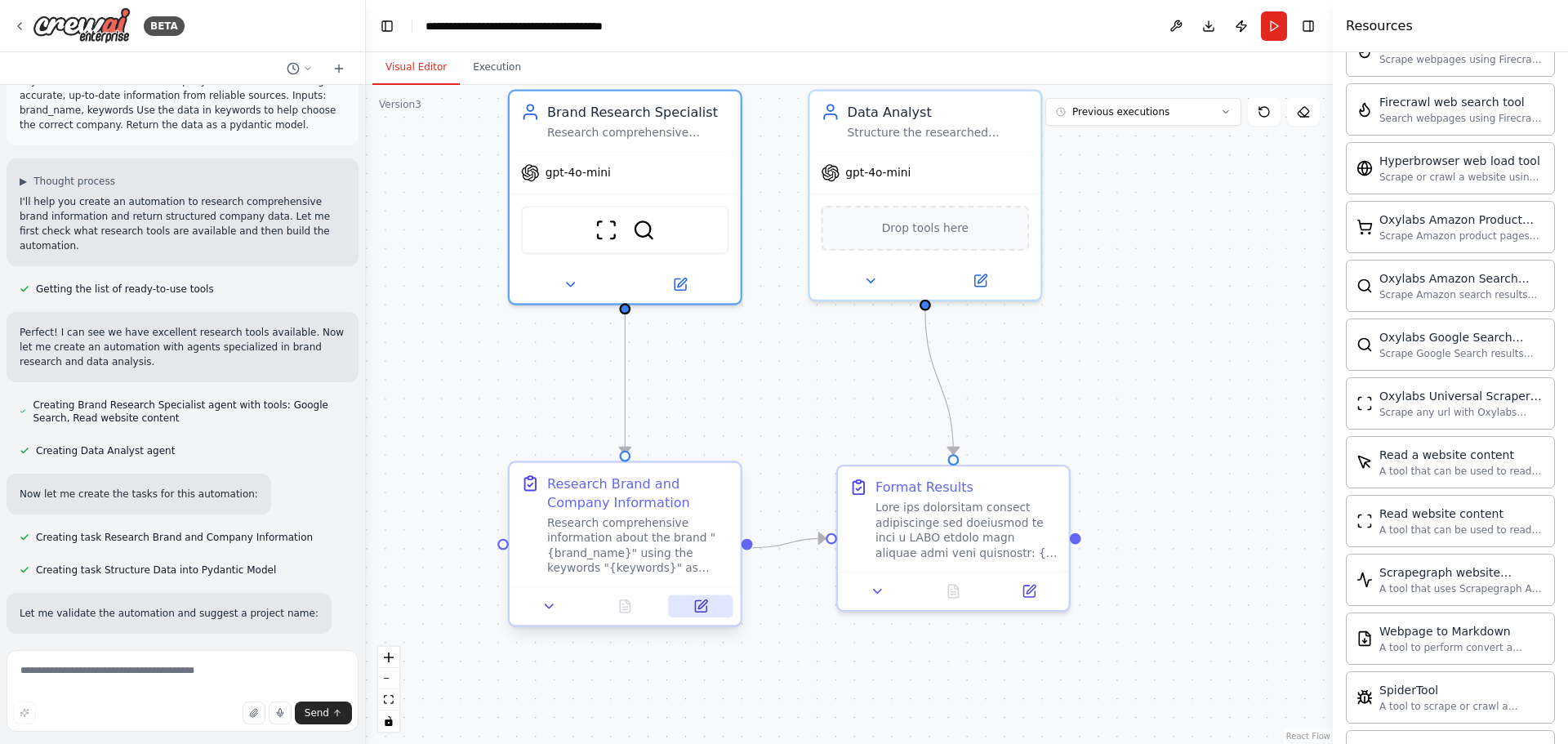
click at [705, 613] on icon at bounding box center [701, 605] width 15 height 15
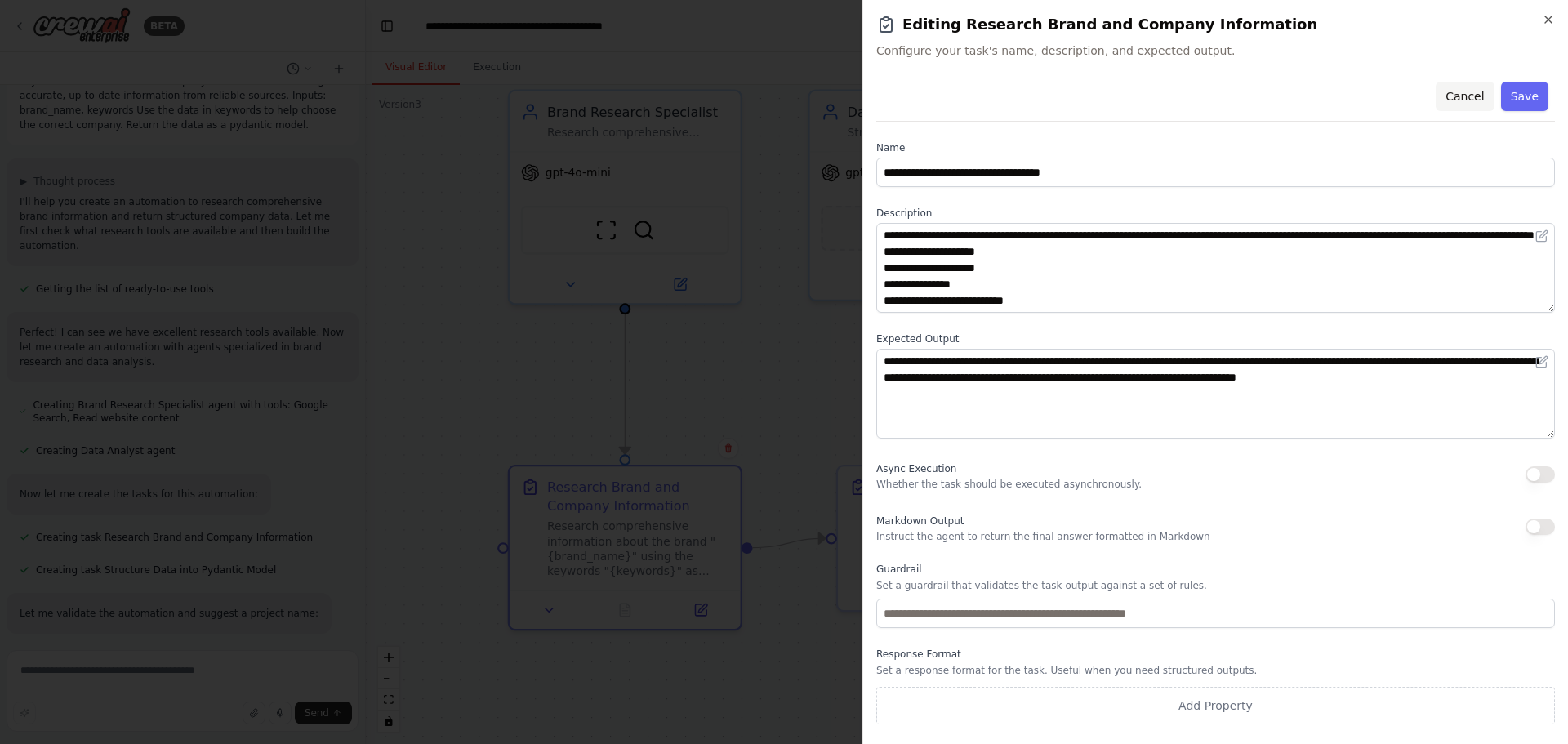
click at [1475, 95] on button "Cancel" at bounding box center [1465, 95] width 58 height 29
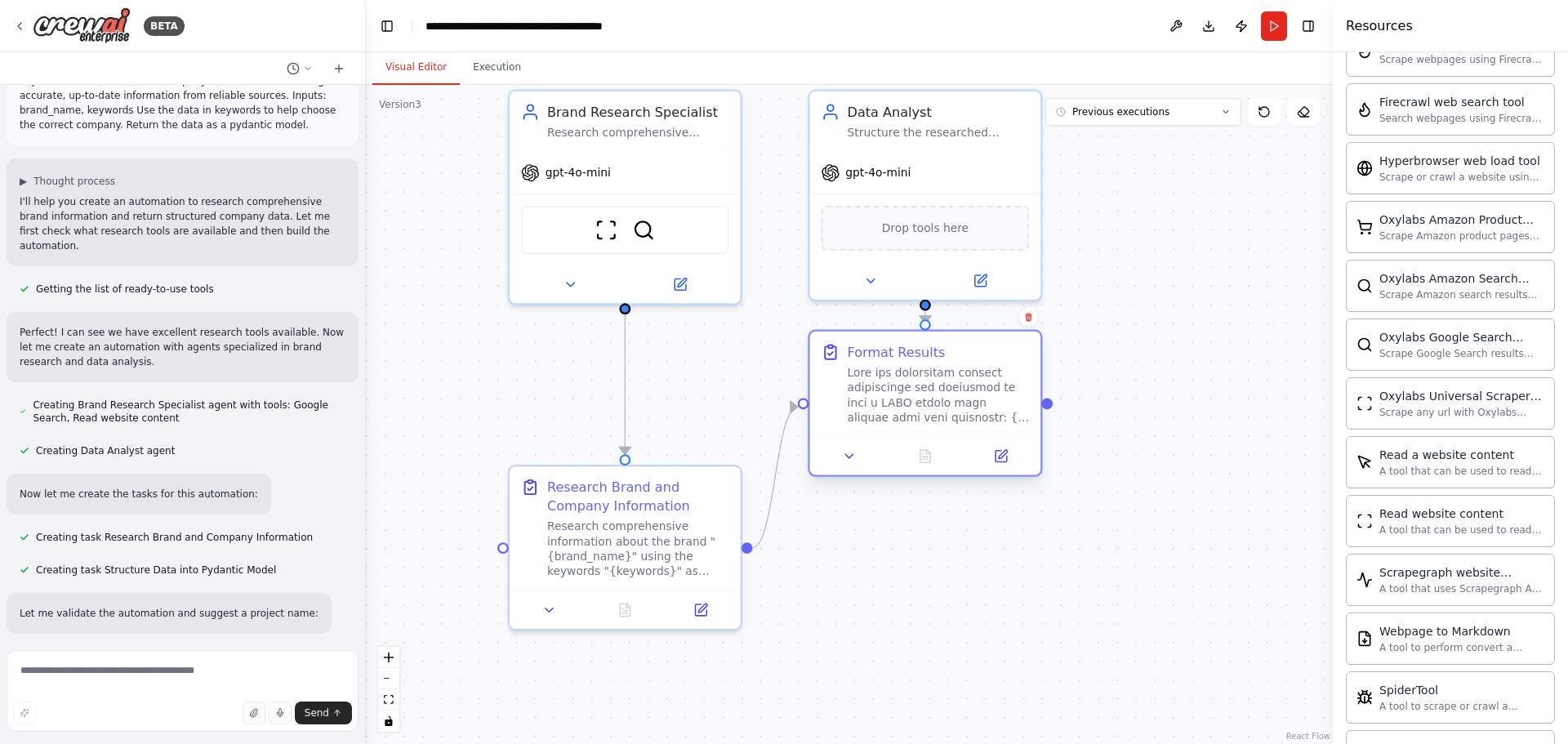
drag, startPoint x: 945, startPoint y: 529, endPoint x: 913, endPoint y: 411, distance: 122.3
click at [913, 411] on div at bounding box center [939, 395] width 182 height 60
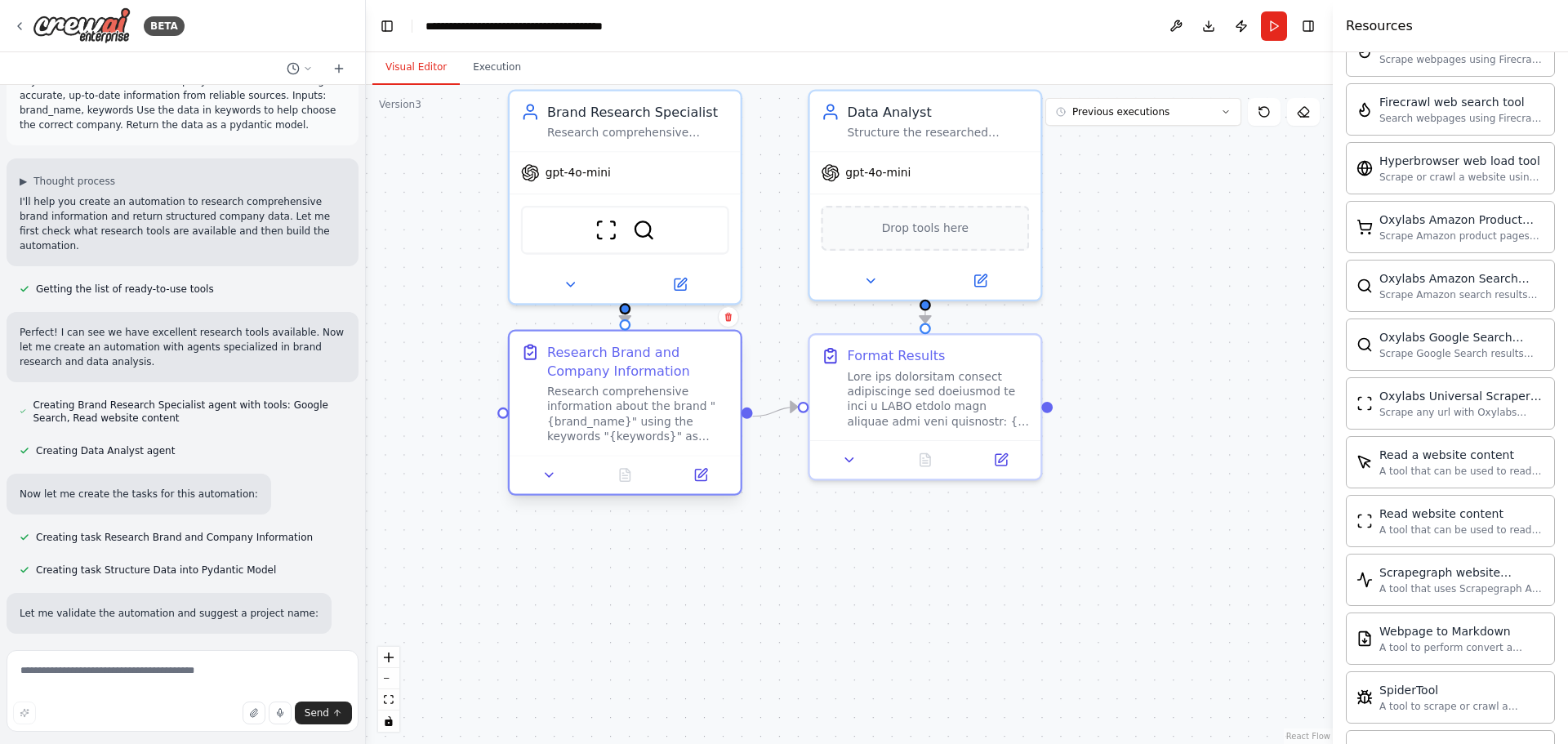
drag, startPoint x: 637, startPoint y: 573, endPoint x: 633, endPoint y: 438, distance: 135.1
click at [633, 438] on div "Research comprehensive information about the brand "{brand_name}" using the key…" at bounding box center [638, 414] width 182 height 60
click at [948, 542] on div ".deletable-edge-delete-btn { width: 20px; height: 20px; border: 0px solid #ffff…" at bounding box center [849, 414] width 967 height 659
click at [23, 24] on icon at bounding box center [19, 26] width 13 height 13
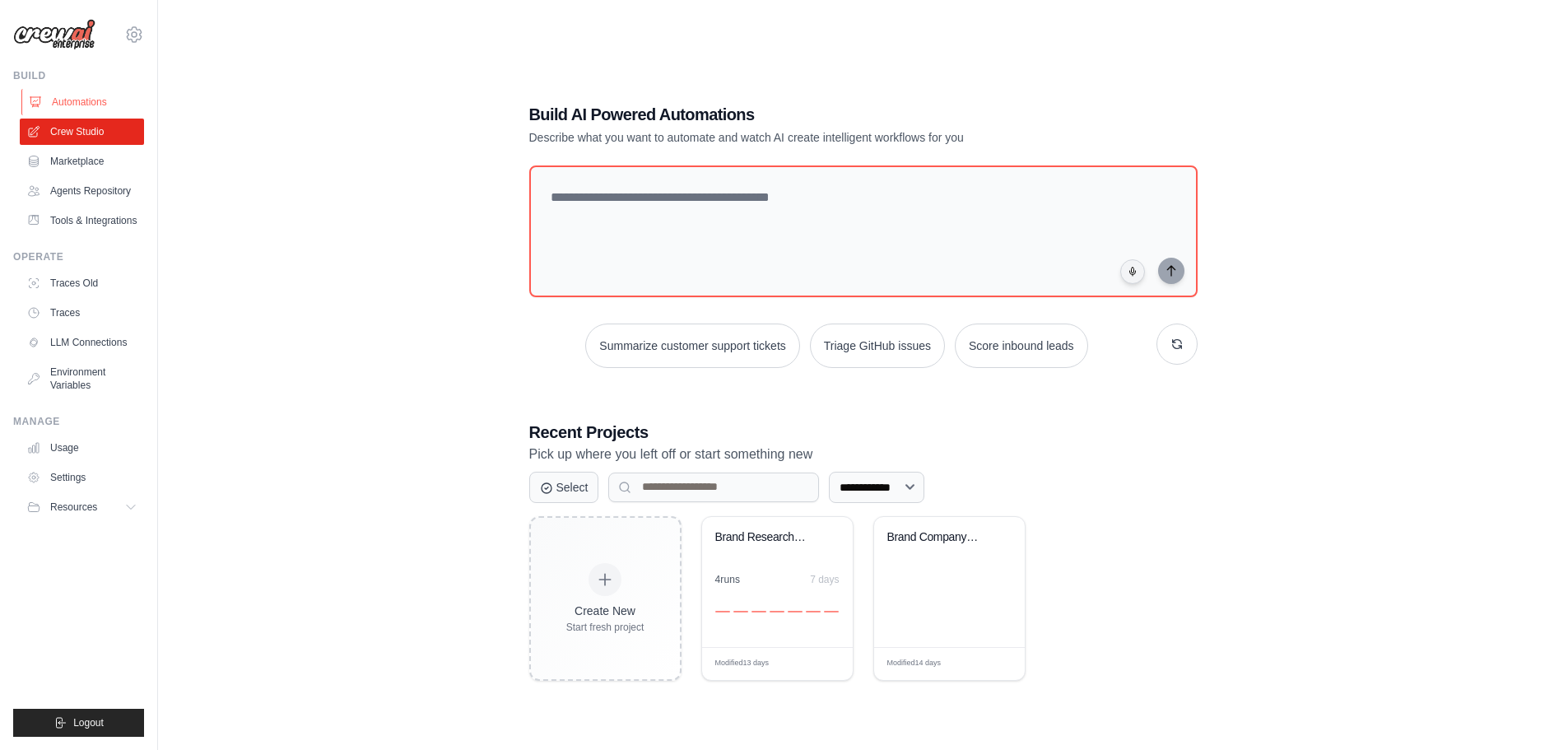
click at [85, 102] on link "Automations" at bounding box center [84, 102] width 125 height 27
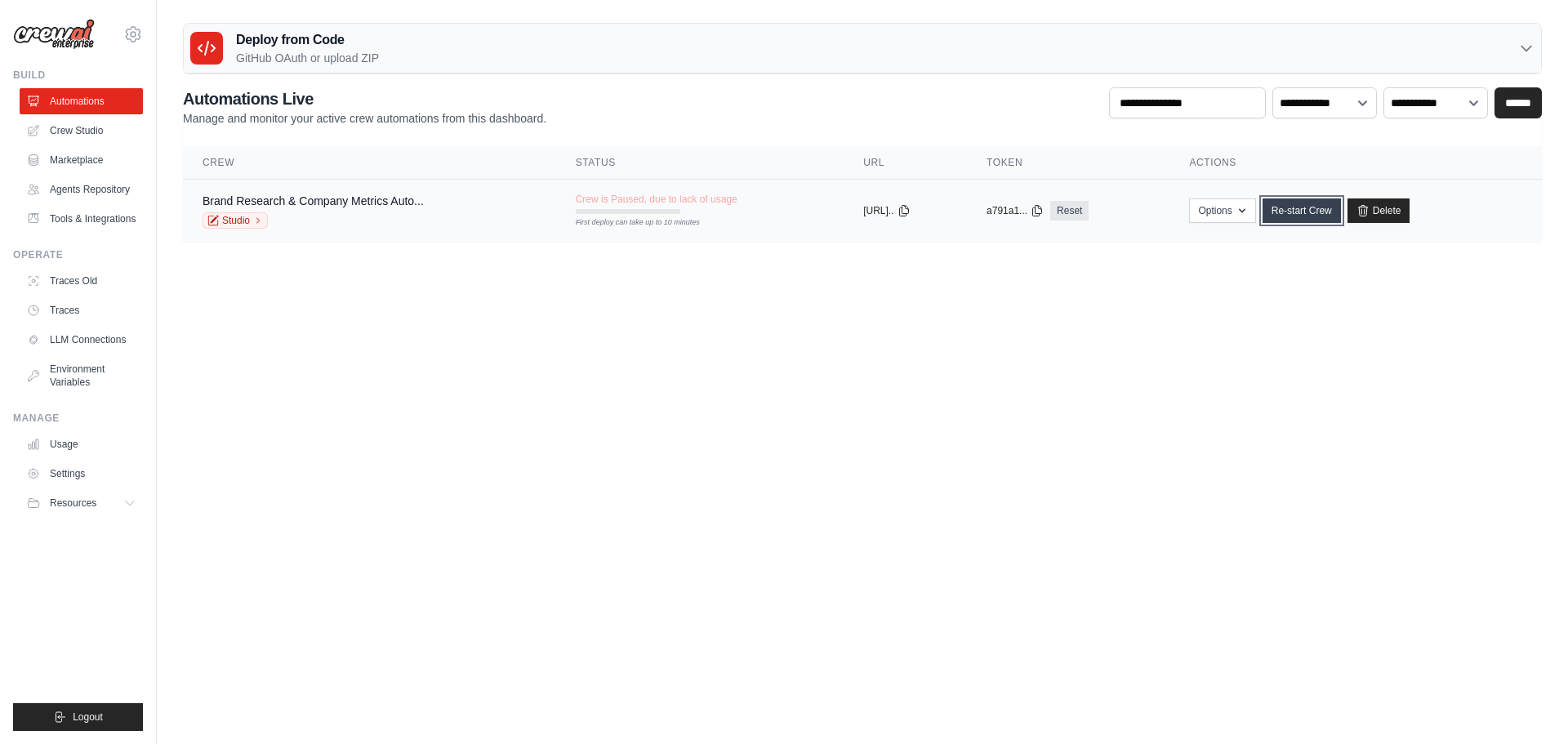
click at [1319, 210] on link "Re-start Crew" at bounding box center [1302, 211] width 79 height 25
